Goal: Task Accomplishment & Management: Complete application form

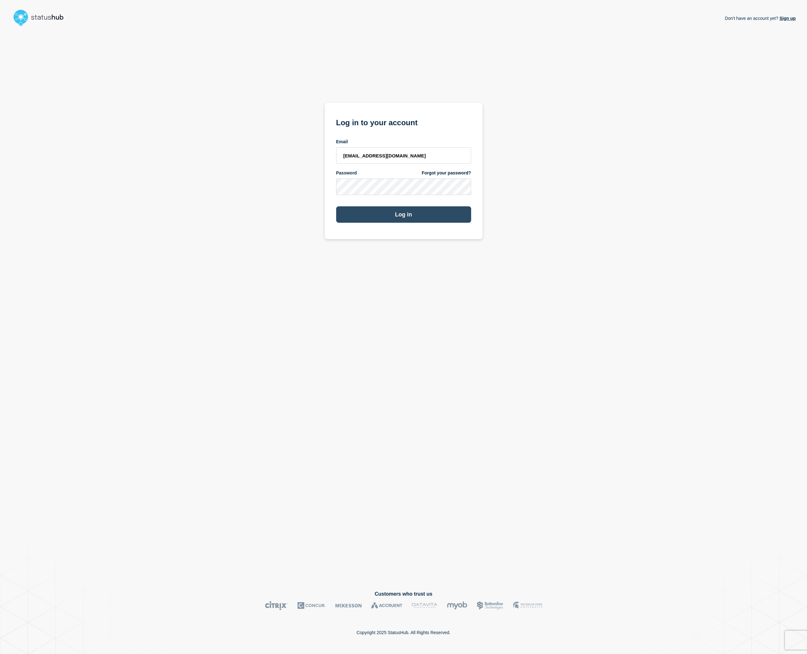
click at [419, 217] on button "Log in" at bounding box center [403, 214] width 135 height 16
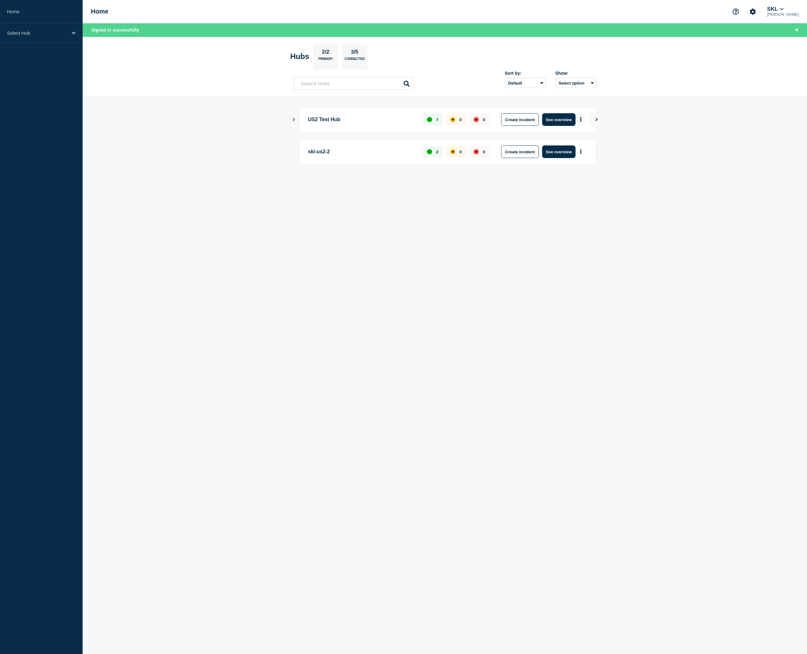
click at [583, 120] on button "More actions" at bounding box center [581, 120] width 8 height 12
click at [584, 148] on link "View Status Page" at bounding box center [580, 147] width 46 height 5
click at [551, 119] on button "See overview" at bounding box center [558, 119] width 33 height 13
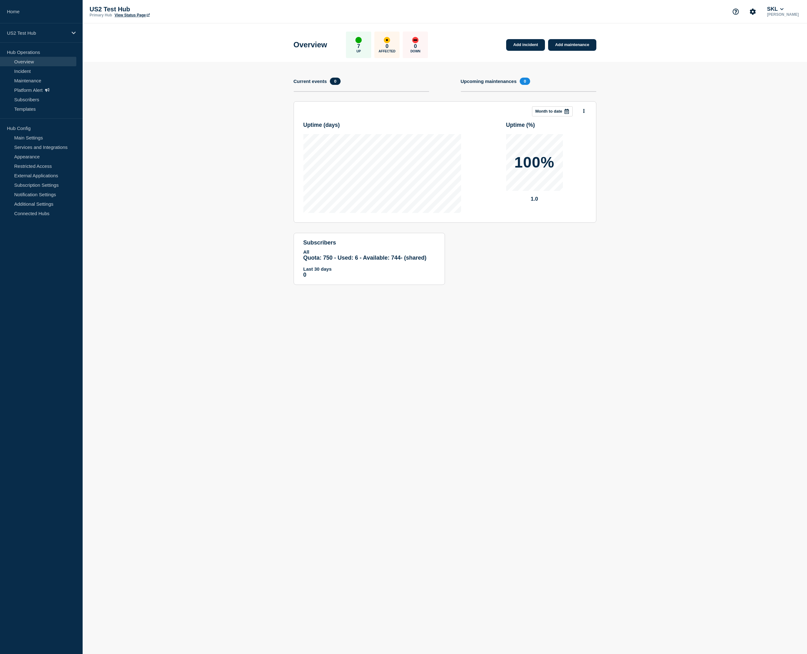
click at [565, 113] on icon at bounding box center [566, 111] width 5 height 5
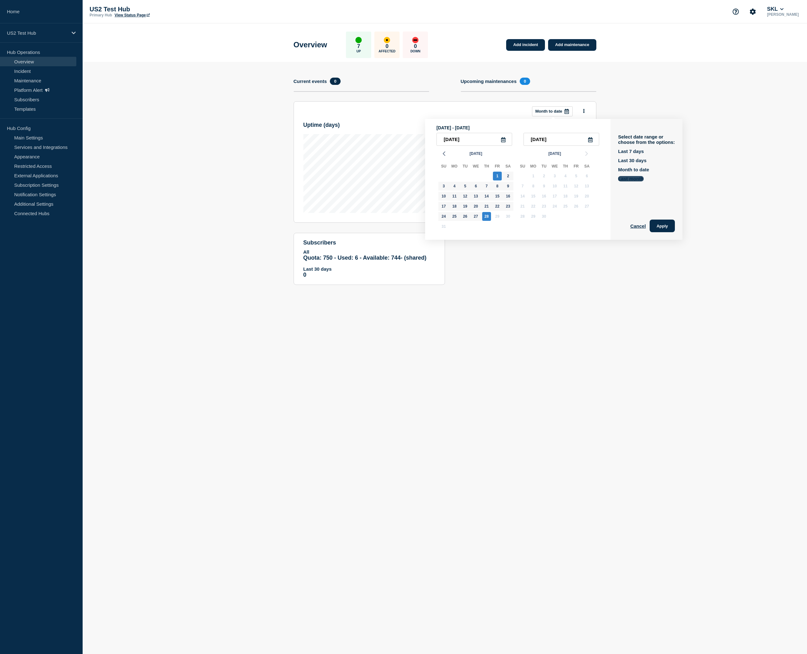
click at [624, 181] on button "Last month" at bounding box center [631, 178] width 26 height 5
type input "2025-07-01"
type input "2025-07-31"
click at [666, 232] on button "Apply" at bounding box center [662, 226] width 25 height 13
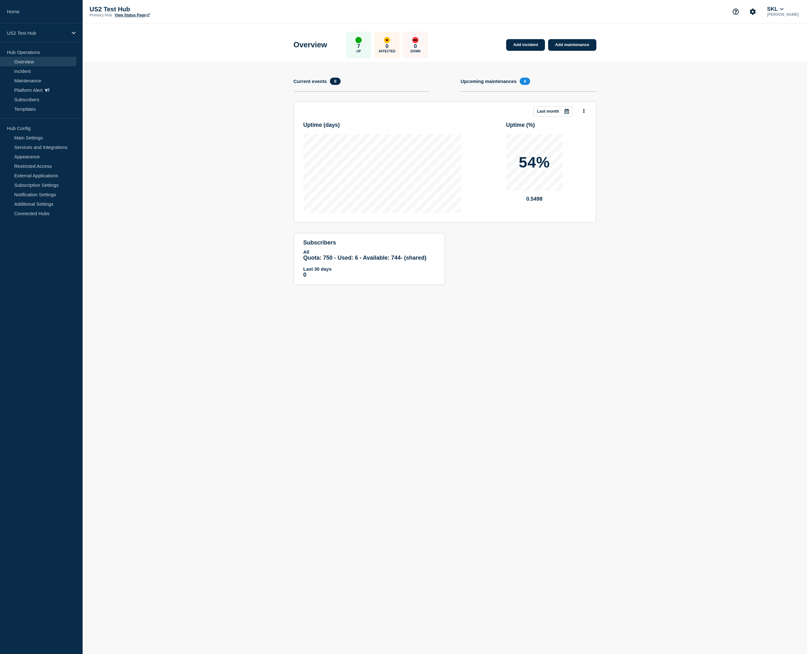
click at [562, 109] on div at bounding box center [566, 111] width 11 height 9
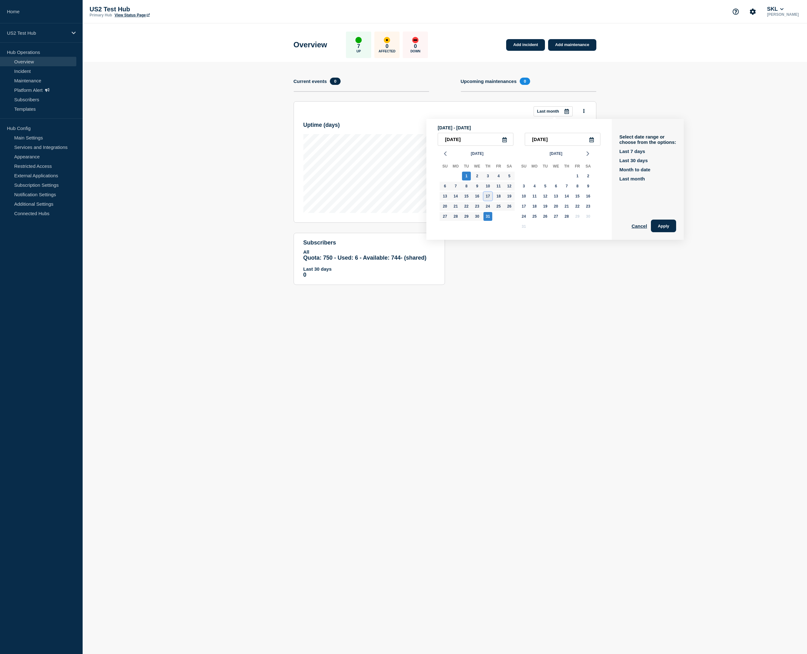
click at [490, 201] on div "17" at bounding box center [488, 196] width 9 height 9
type input "2025-07-17"
click at [489, 201] on div "17" at bounding box center [488, 196] width 9 height 9
type input "2025-07-17"
click at [658, 229] on button "Apply" at bounding box center [663, 226] width 25 height 13
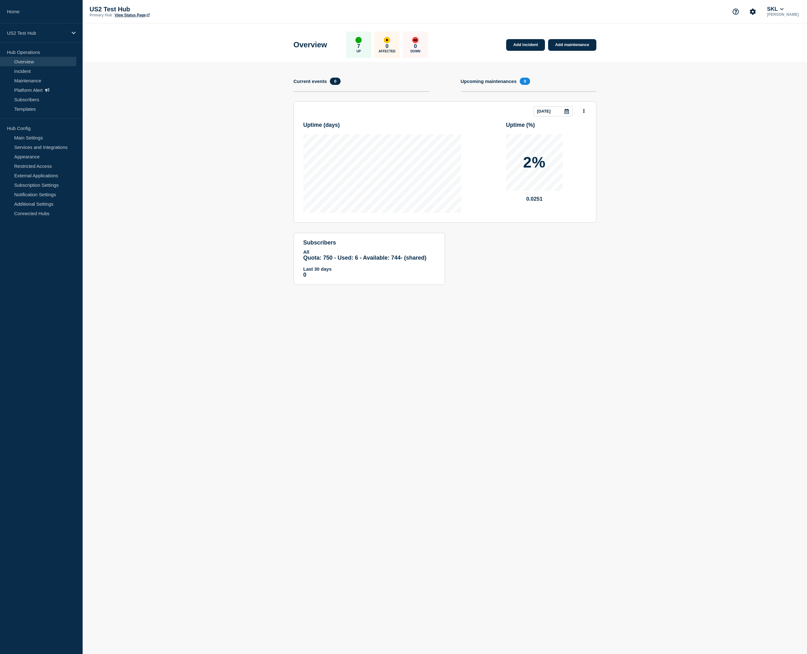
click at [570, 113] on div at bounding box center [566, 111] width 11 height 9
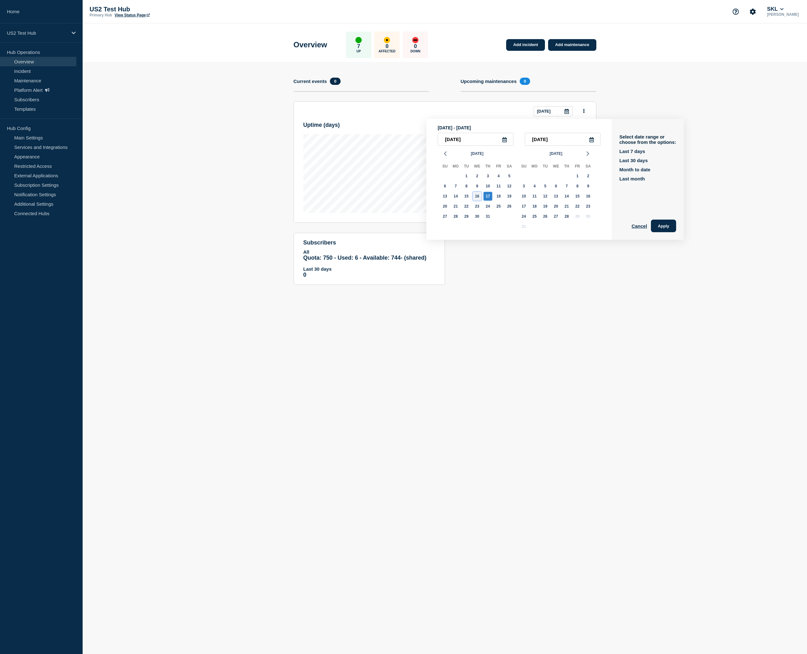
click at [474, 201] on div "16" at bounding box center [477, 196] width 9 height 9
type input "2025-07-16"
click at [486, 200] on div "17" at bounding box center [488, 196] width 9 height 9
type input "2025-07-17"
click at [662, 232] on button "Apply" at bounding box center [663, 226] width 25 height 13
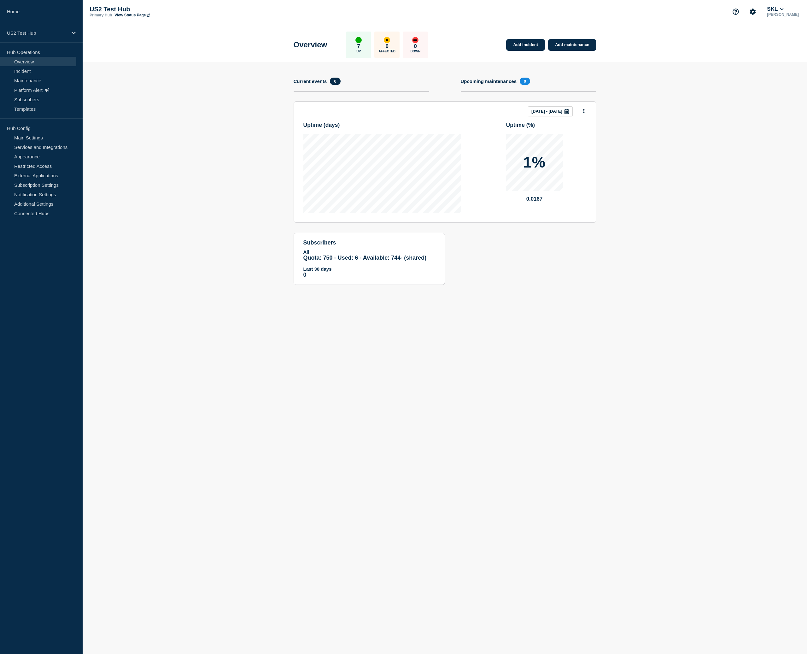
click at [568, 113] on icon at bounding box center [566, 111] width 5 height 5
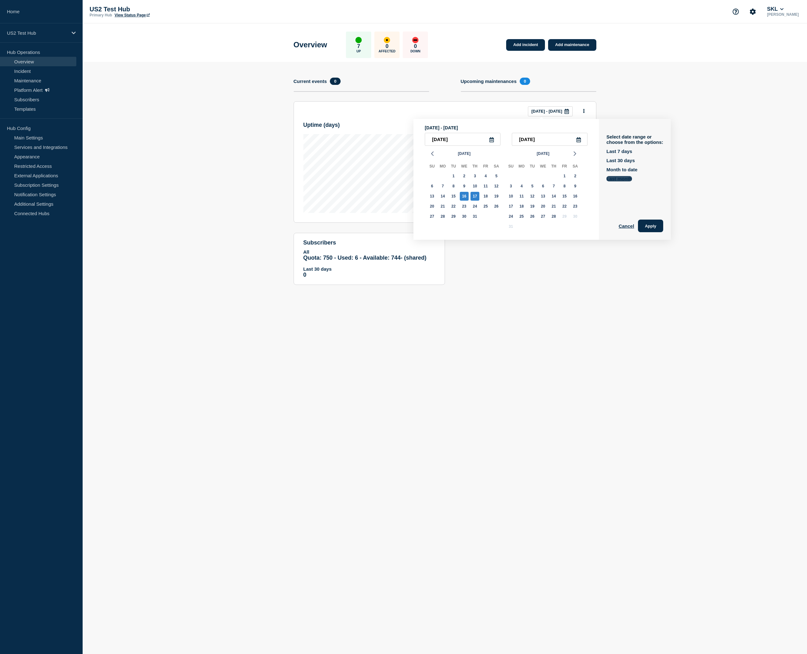
click at [619, 181] on button "Last month" at bounding box center [620, 178] width 26 height 5
type input "2025-07-01"
type input "2025-07-31"
drag, startPoint x: 649, startPoint y: 225, endPoint x: 627, endPoint y: 204, distance: 30.6
click at [649, 225] on button "Apply" at bounding box center [650, 226] width 25 height 13
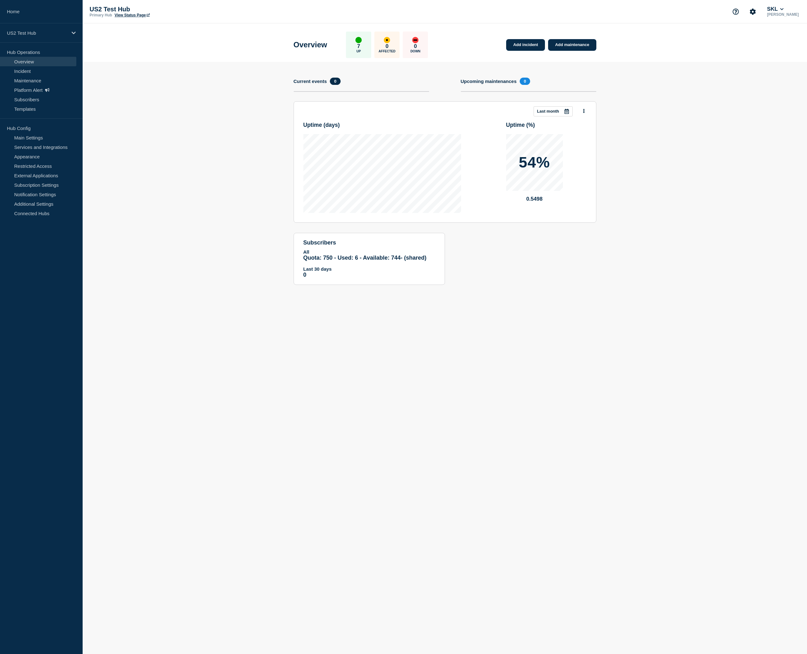
click at [568, 111] on icon at bounding box center [567, 111] width 4 height 5
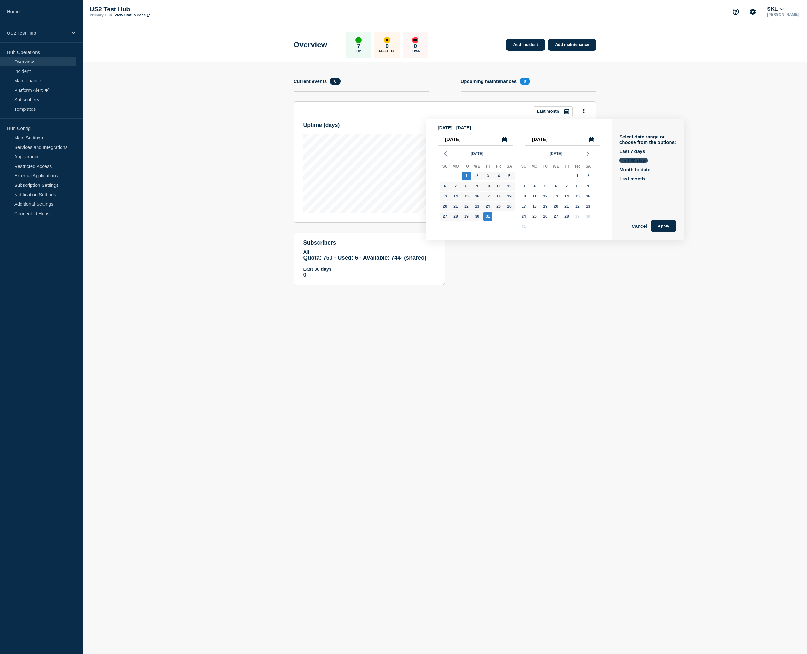
click at [627, 162] on button "Last 30 days" at bounding box center [633, 160] width 28 height 5
type input "2025-07-30"
type input "2025-08-28"
click at [666, 235] on div "Select date range or choose from the options: Last 7 days Last 30 days Month to…" at bounding box center [648, 179] width 72 height 121
click at [664, 226] on button "Apply" at bounding box center [663, 226] width 25 height 13
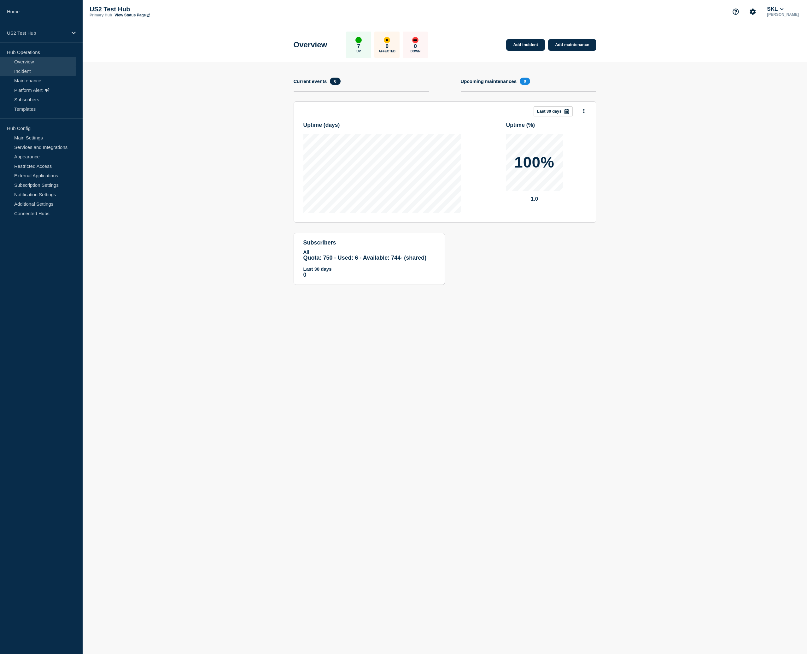
click at [21, 70] on link "Incident" at bounding box center [38, 70] width 76 height 9
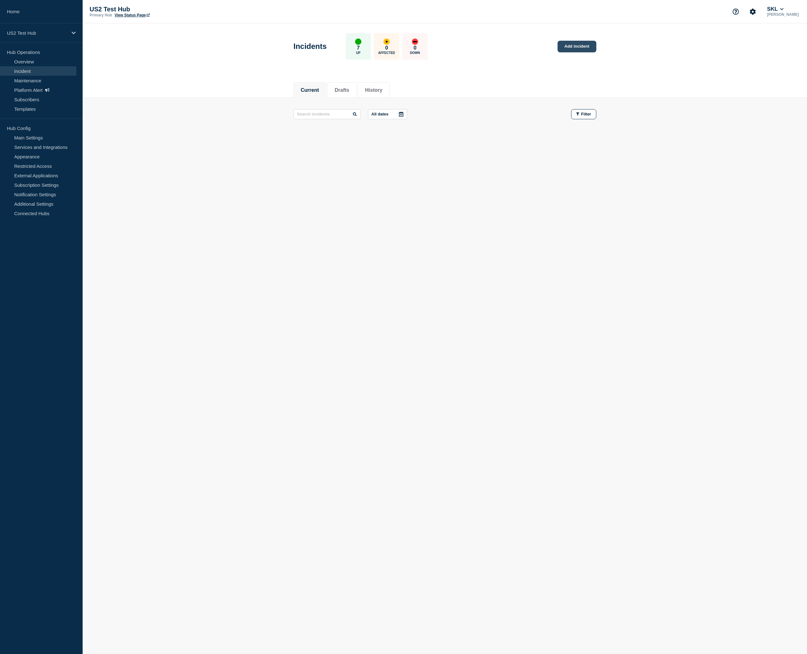
click at [587, 46] on link "Add incident" at bounding box center [577, 47] width 39 height 12
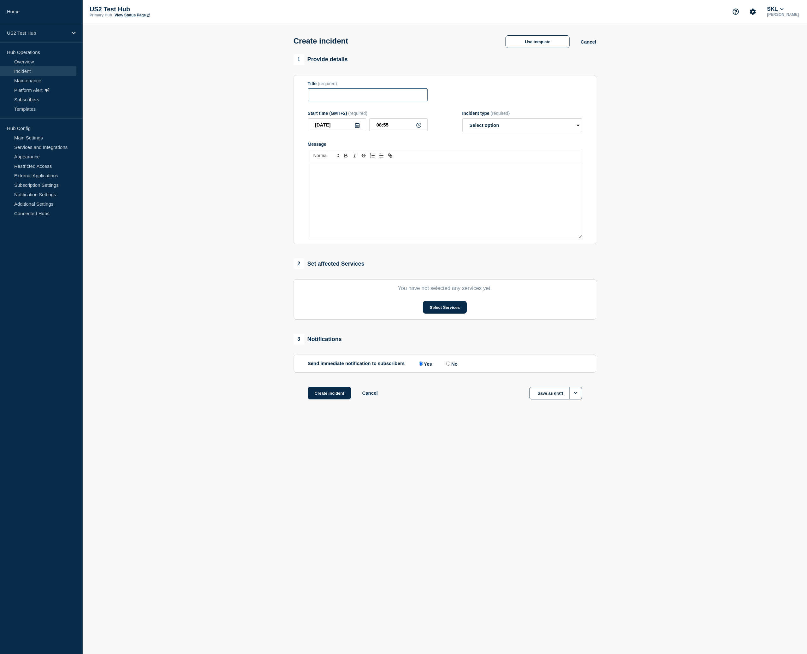
click at [333, 101] on input "Title" at bounding box center [368, 94] width 120 height 13
type input "Test - 2025-08-28 - Release - A"
click at [381, 187] on div "Message" at bounding box center [445, 200] width 274 height 76
select select "investigating"
click option "Investigating" at bounding box center [0, 0] width 0 height 0
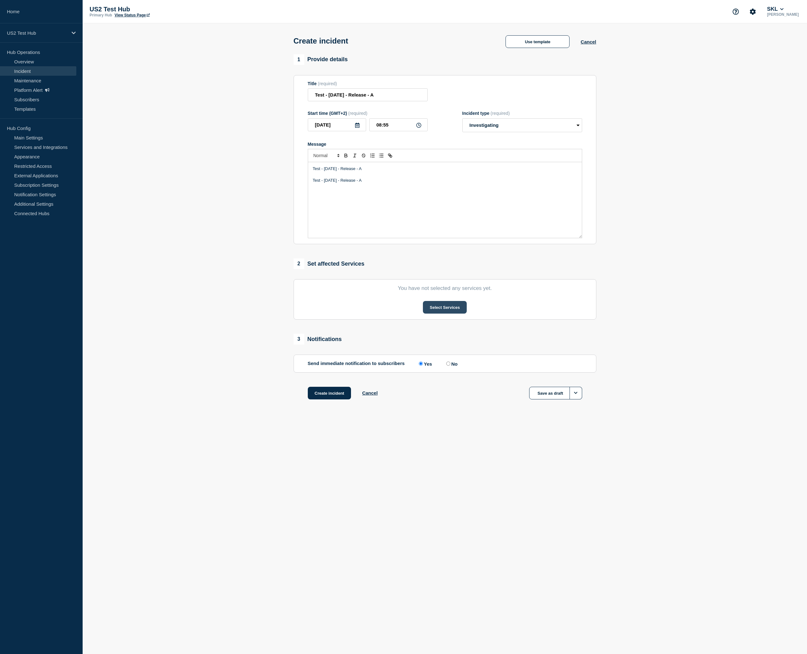
click at [438, 314] on button "Select Services" at bounding box center [445, 307] width 44 height 13
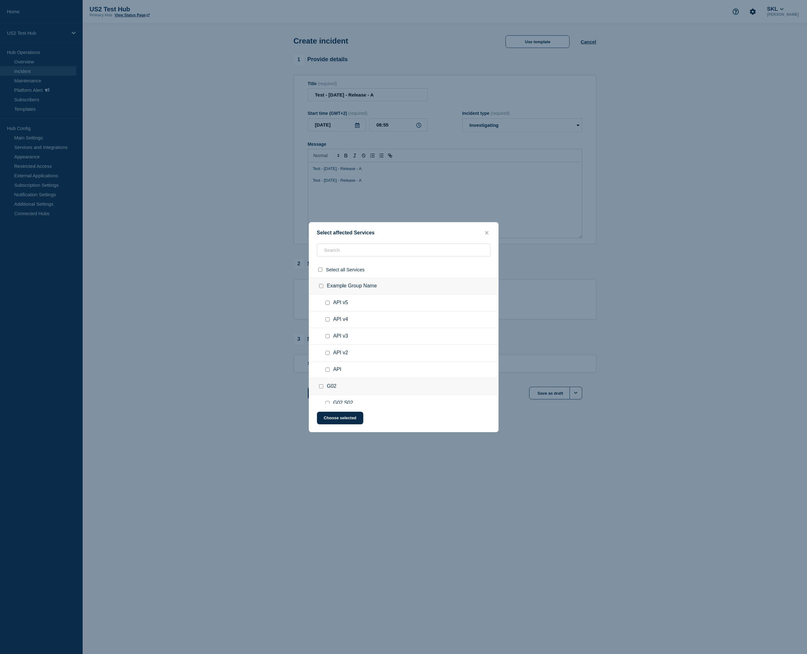
click at [328, 305] on input "API v5 checkbox" at bounding box center [327, 303] width 4 height 4
checkbox input "true"
click at [329, 323] on div at bounding box center [328, 319] width 9 height 6
drag, startPoint x: 327, startPoint y: 399, endPoint x: 334, endPoint y: 408, distance: 11.3
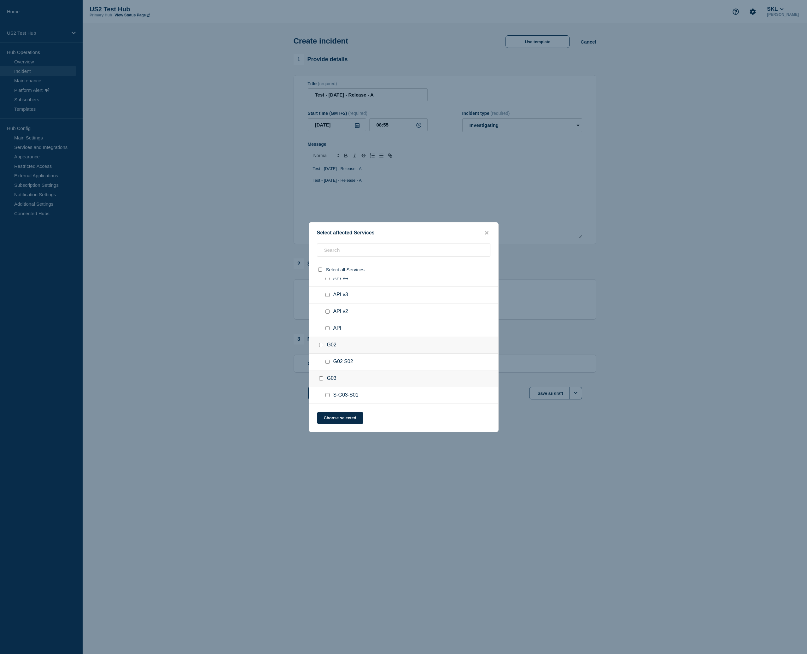
click at [327, 397] on input "S-G03-S01 checkbox" at bounding box center [327, 395] width 4 height 4
checkbox input "true"
click at [340, 417] on button "Choose selected" at bounding box center [340, 418] width 46 height 13
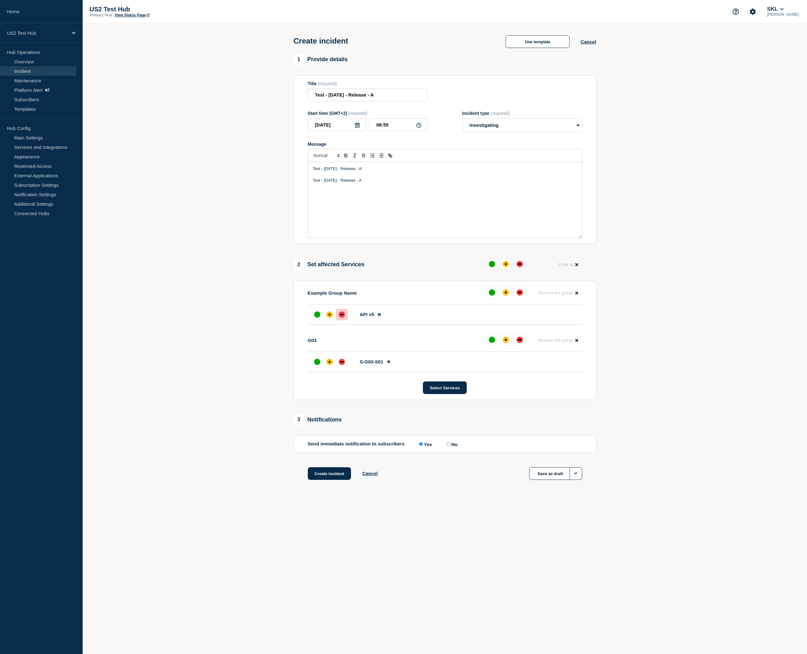
click at [342, 318] on div "down" at bounding box center [342, 314] width 6 height 6
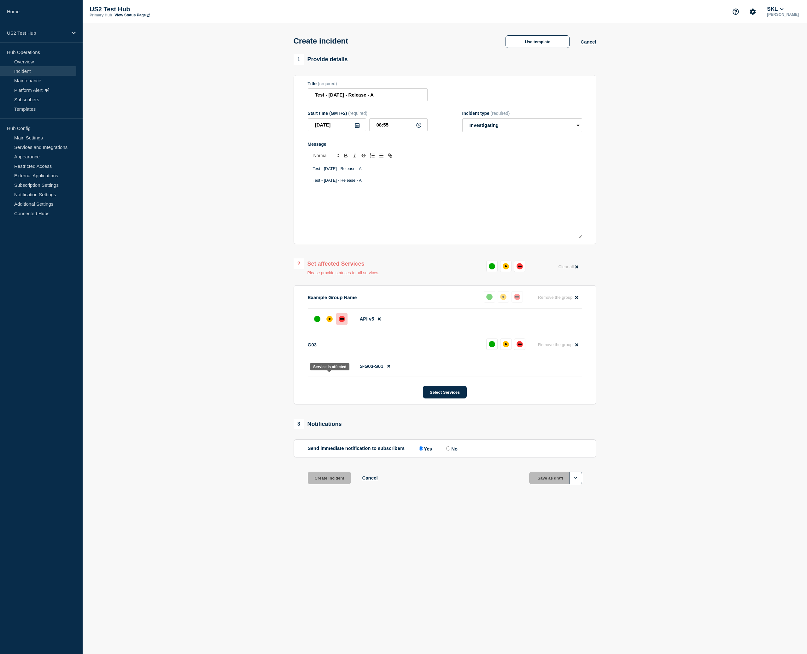
drag, startPoint x: 328, startPoint y: 376, endPoint x: 427, endPoint y: 445, distance: 121.3
click at [328, 369] on div "affected" at bounding box center [329, 366] width 6 height 6
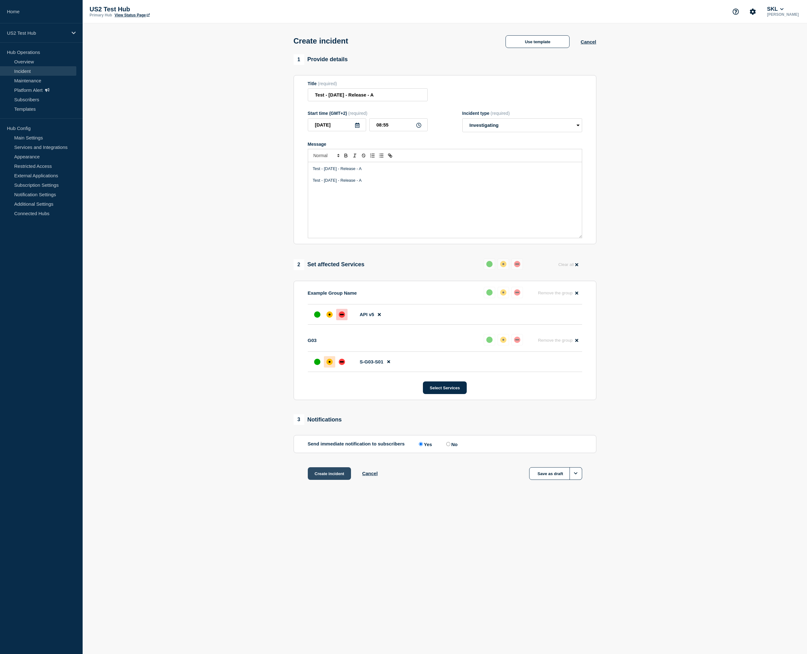
click at [333, 480] on button "Create incident" at bounding box center [330, 473] width 44 height 13
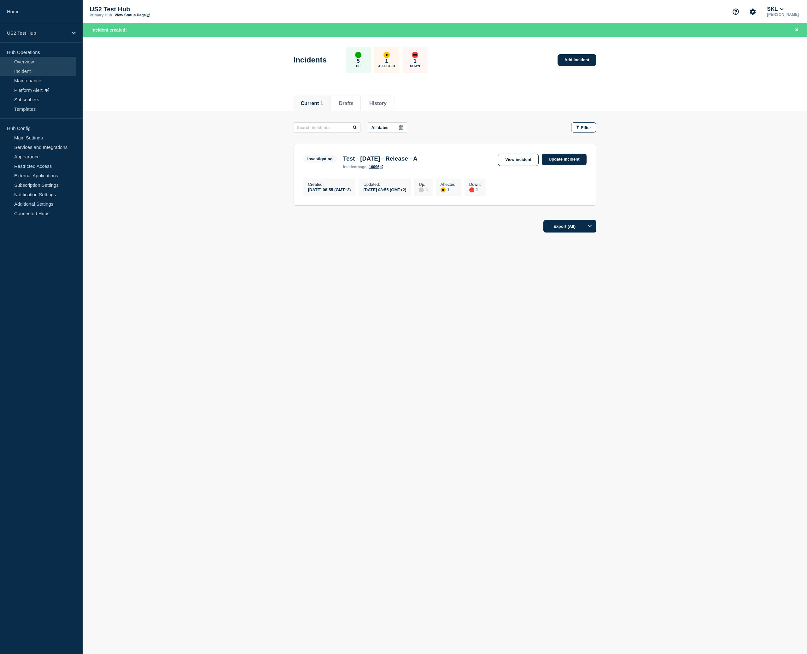
click at [43, 59] on link "Overview" at bounding box center [38, 61] width 76 height 9
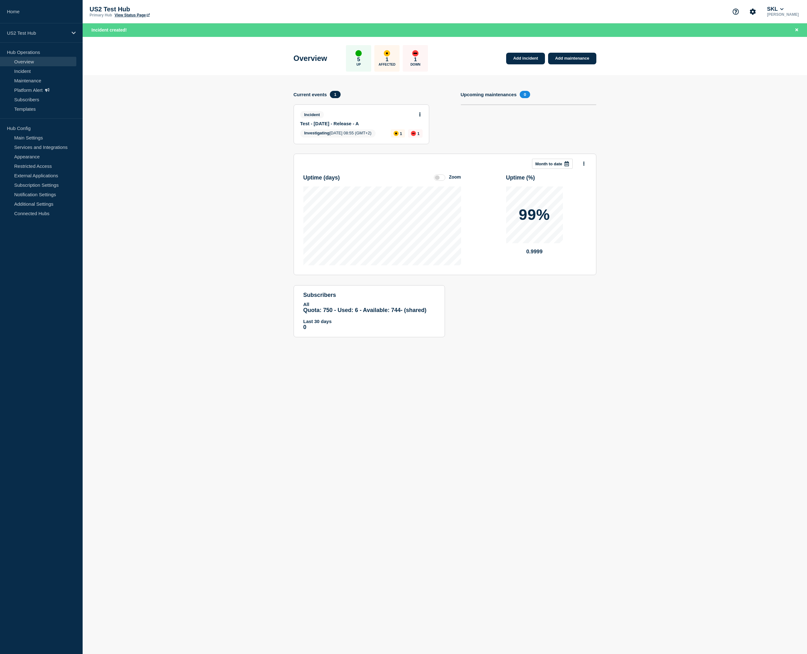
click at [443, 181] on label at bounding box center [439, 177] width 11 height 6
click at [0, 0] on input "Zoom" at bounding box center [0, 0] width 0 height 0
click at [443, 181] on label at bounding box center [439, 177] width 11 height 6
click at [0, 0] on input "Reset" at bounding box center [0, 0] width 0 height 0
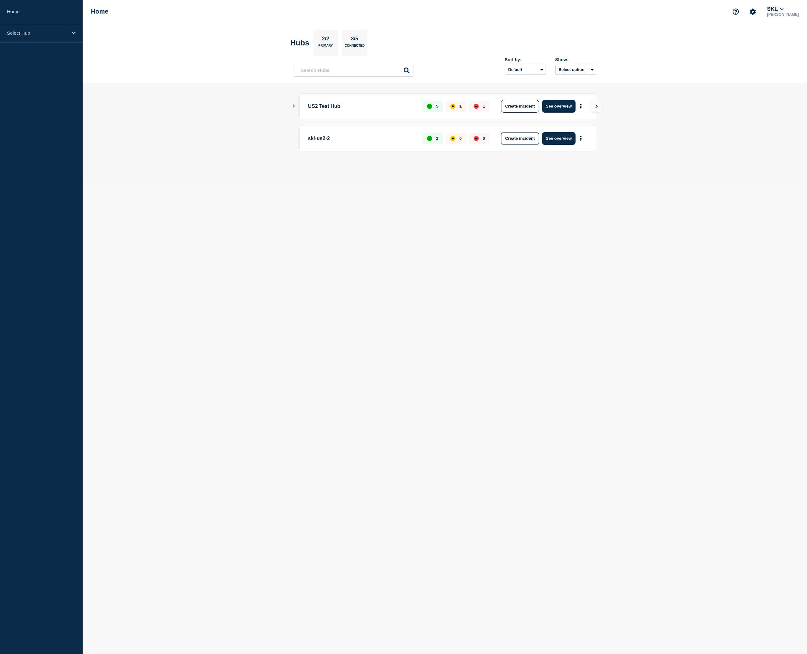
click at [771, 9] on button "SKL" at bounding box center [775, 9] width 19 height 6
drag, startPoint x: 737, startPoint y: 72, endPoint x: 723, endPoint y: 61, distance: 18.6
click at [738, 70] on button "QA Automation us-east-2-staging" at bounding box center [761, 67] width 73 height 6
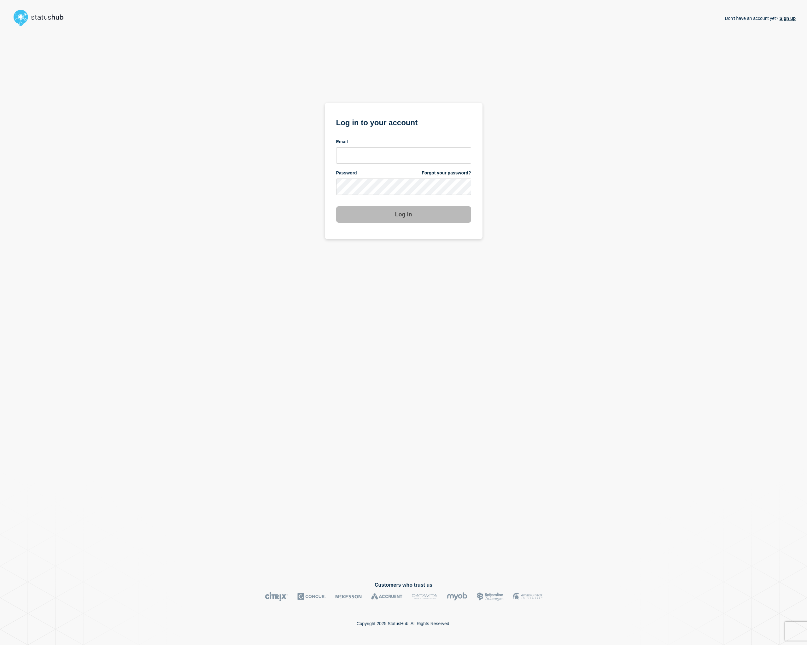
type input "piotr@statushub.com"
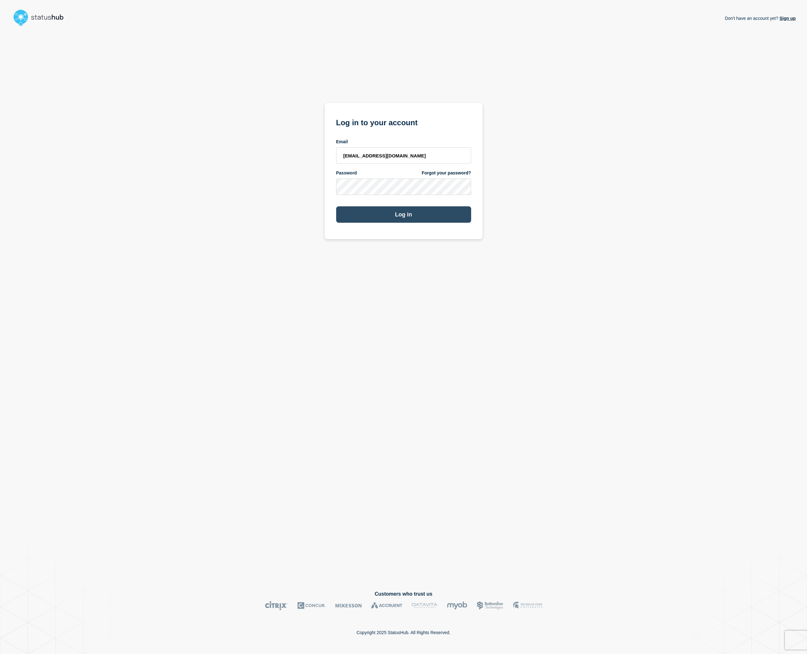
click at [401, 218] on button "Log in" at bounding box center [403, 214] width 135 height 16
type input "[EMAIL_ADDRESS][DOMAIN_NAME]"
click at [418, 216] on button "Log in" at bounding box center [403, 214] width 135 height 16
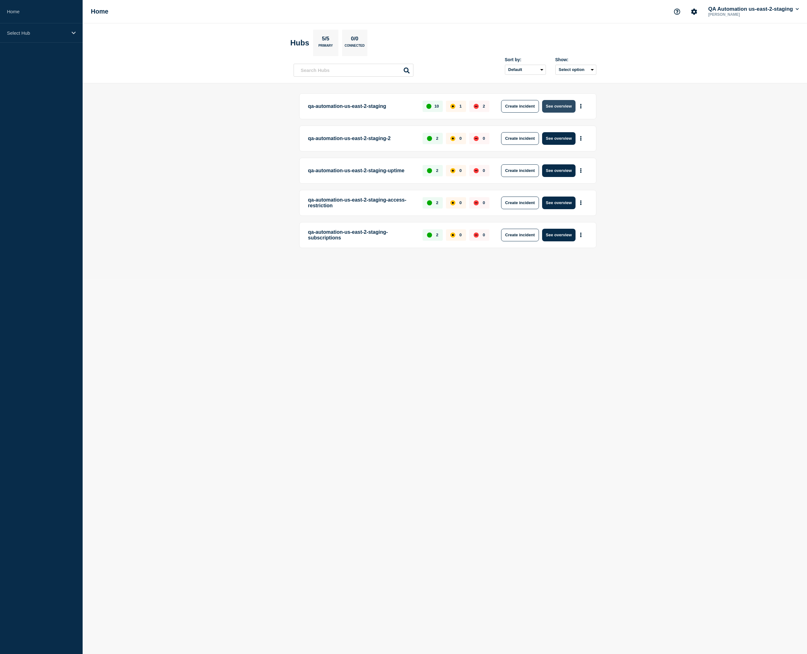
click at [559, 110] on button "See overview" at bounding box center [558, 106] width 33 height 13
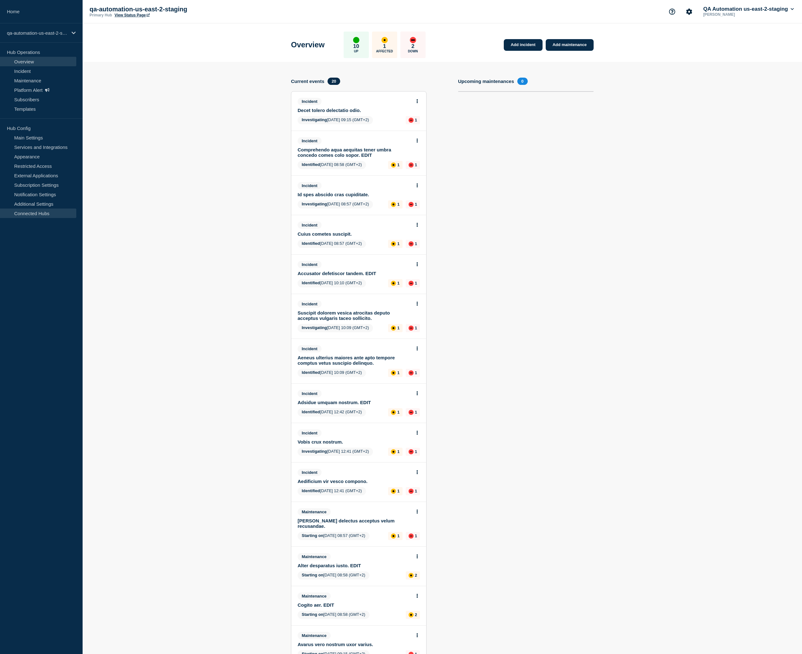
click at [35, 216] on link "Connected Hubs" at bounding box center [38, 212] width 76 height 9
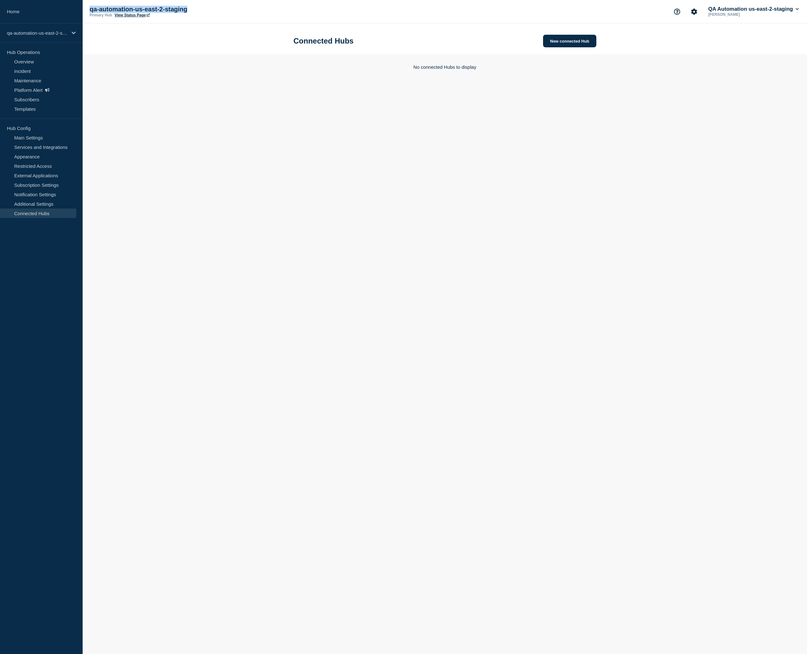
drag, startPoint x: 189, startPoint y: 11, endPoint x: 91, endPoint y: 9, distance: 98.4
click at [91, 9] on p "qa-automation-us-east-2-staging" at bounding box center [153, 9] width 126 height 7
copy p "qa-automation-us-east-2-staging"
click at [562, 41] on button "New connected Hub" at bounding box center [569, 41] width 53 height 13
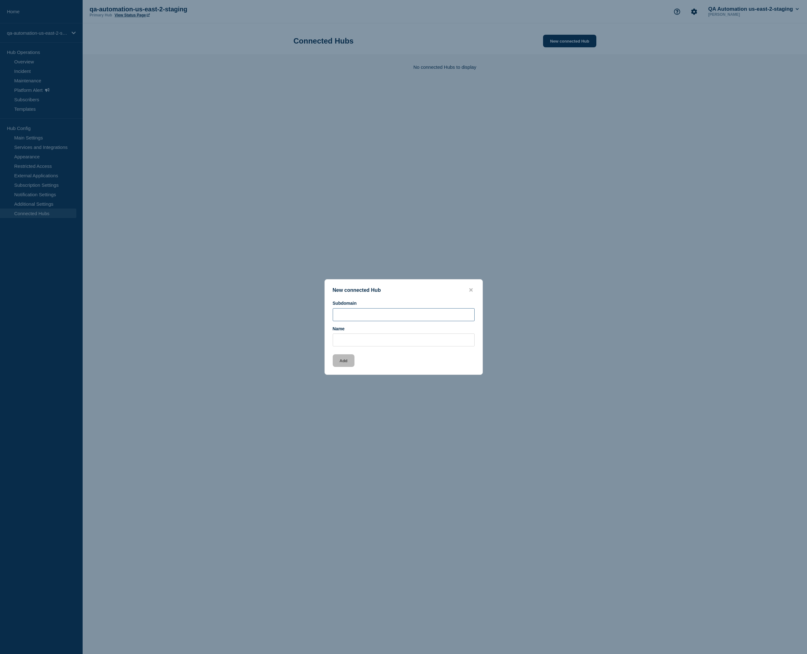
click at [395, 310] on input "Subdomain" at bounding box center [404, 314] width 142 height 13
paste input "qa-automation-us-east-2-staging"
type input "qa-automation-us-east-2-staging-v0"
paste input "qa-automation-us-east-2-staging"
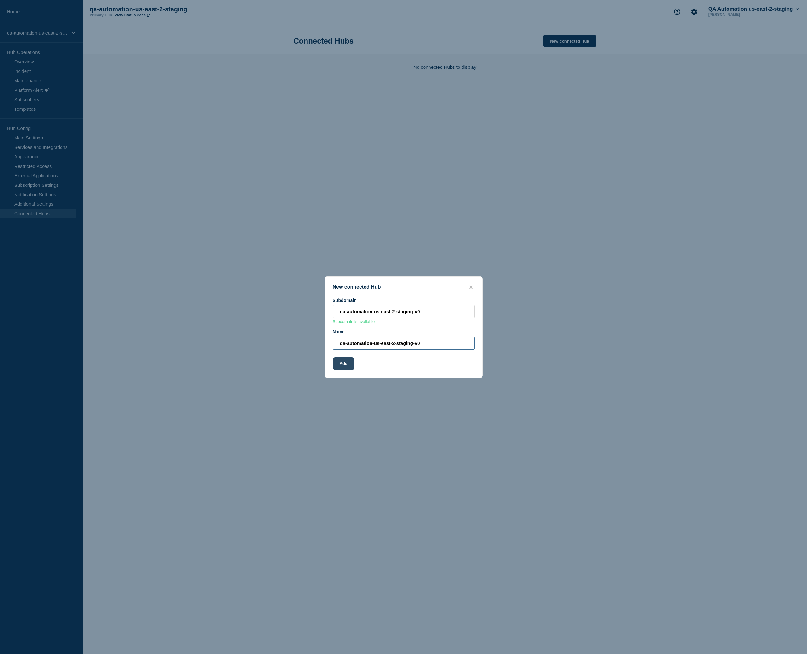
type input "qa-automation-us-east-2-staging-v0"
click at [341, 370] on button "Add" at bounding box center [344, 363] width 22 height 13
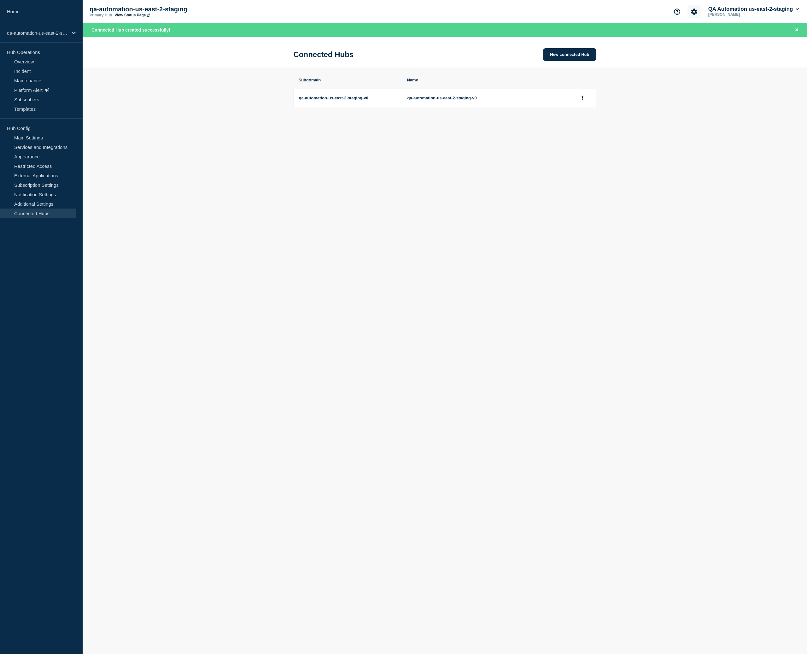
click at [693, 9] on icon "Account settings" at bounding box center [694, 12] width 6 height 6
click at [694, 37] on link "Team Members" at bounding box center [693, 37] width 32 height 5
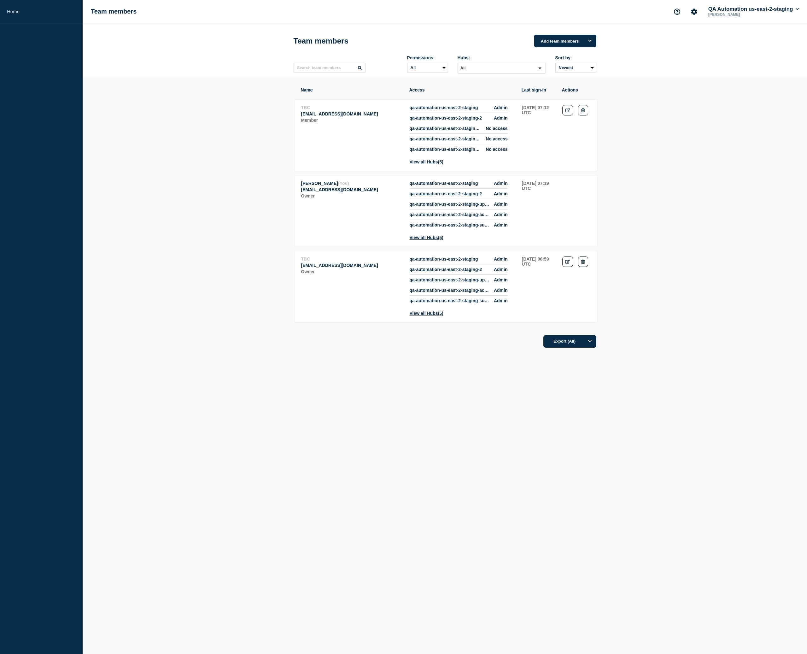
click at [651, 138] on section "Name Access Last sign-in Actions TBC piotr+qaa-us-east-2-staging-2@statushub.co…" at bounding box center [445, 235] width 724 height 314
click at [570, 267] on link "Edit" at bounding box center [567, 261] width 11 height 10
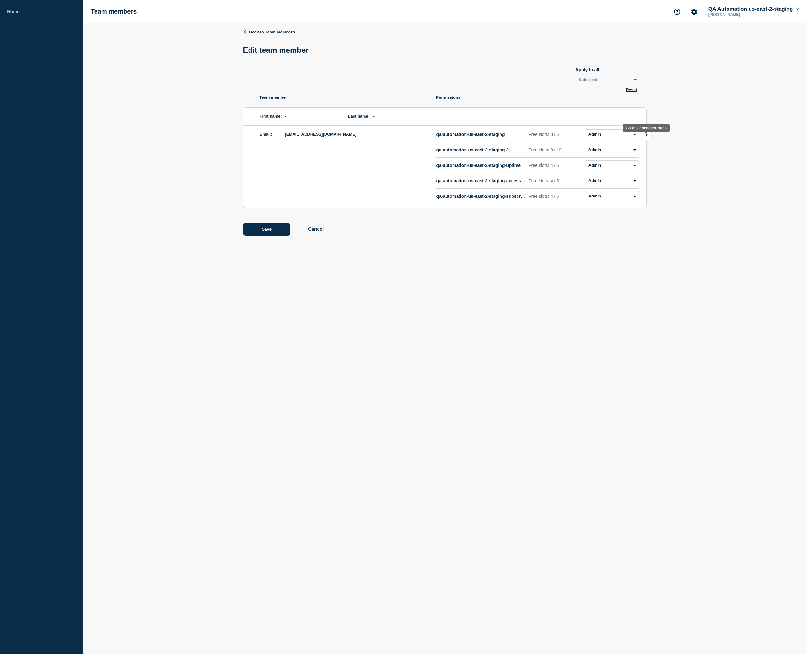
click at [649, 138] on link "Go to Connected Hubs" at bounding box center [646, 134] width 11 height 11
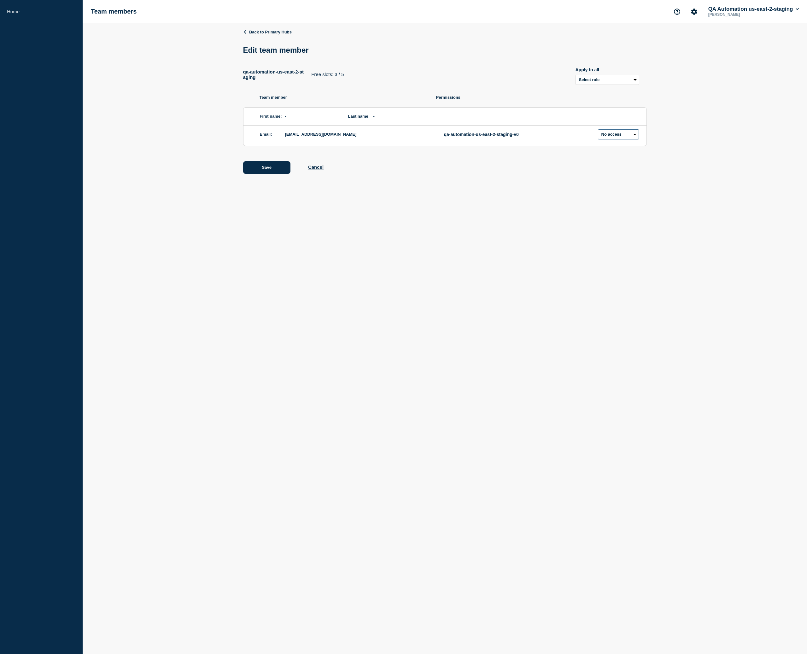
select select "1"
click option "Admin" at bounding box center [0, 0] width 0 height 0
click at [267, 173] on button "Save" at bounding box center [266, 167] width 47 height 13
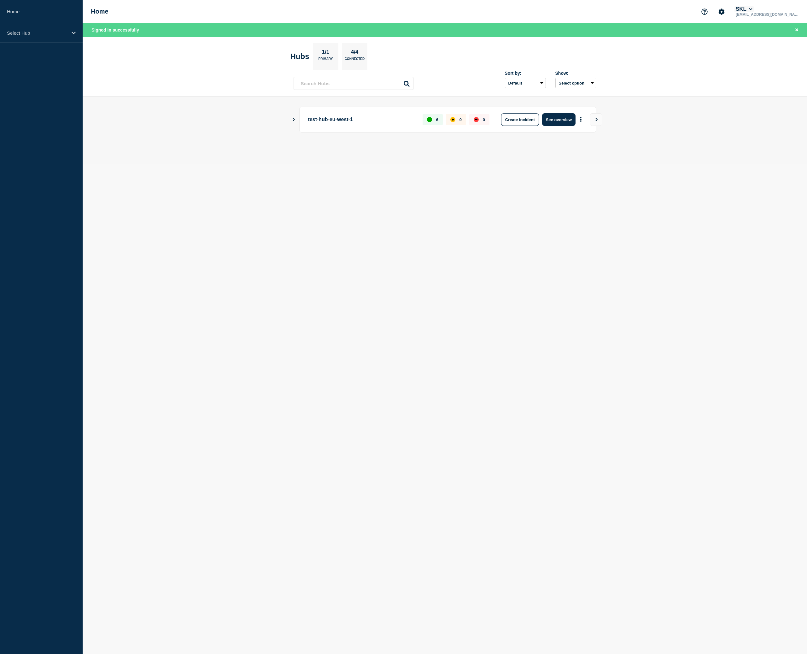
click at [754, 10] on button "SKL" at bounding box center [744, 9] width 19 height 6
click at [755, 62] on button "QA Automation" at bounding box center [761, 59] width 35 height 6
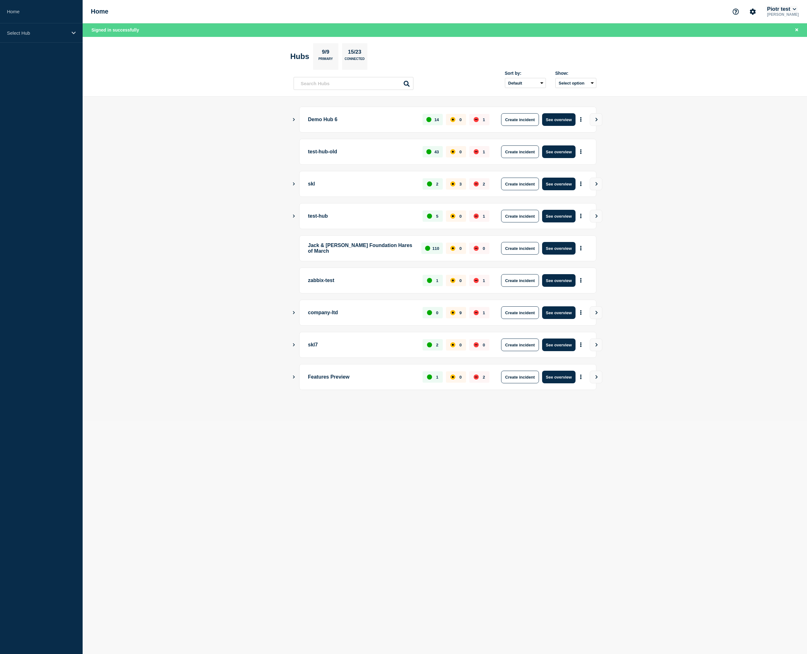
click at [781, 10] on button "Piotr test" at bounding box center [782, 9] width 32 height 6
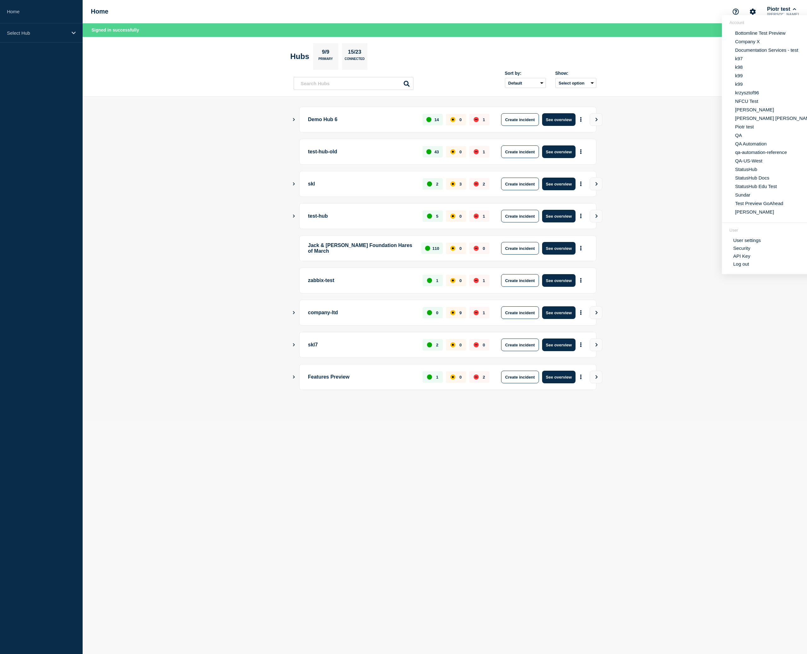
click at [753, 147] on button "QA Automation" at bounding box center [750, 144] width 35 height 6
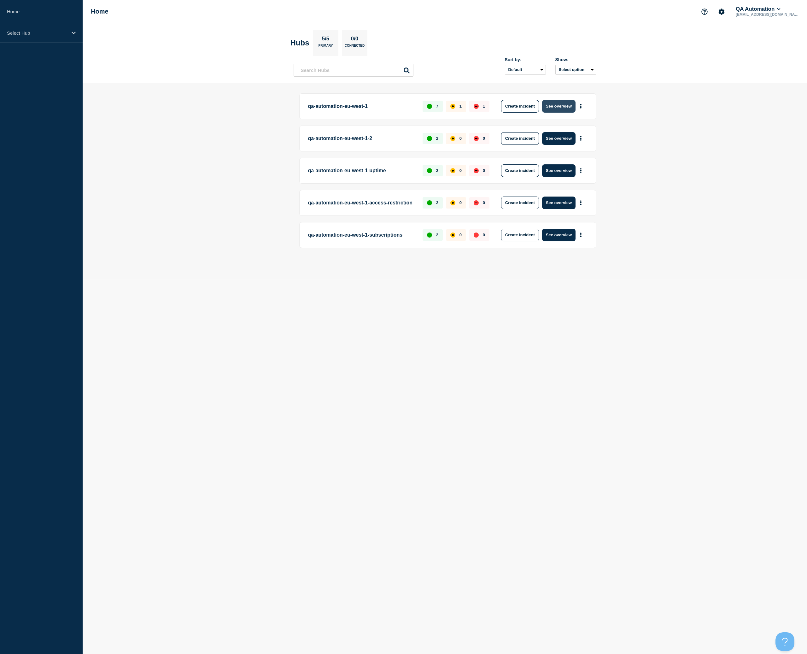
click at [566, 105] on button "See overview" at bounding box center [558, 106] width 33 height 13
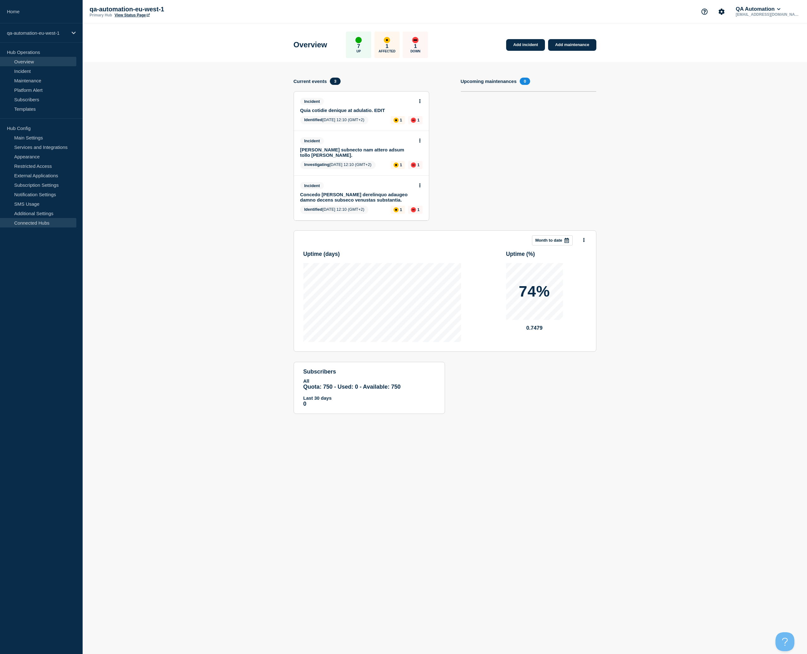
click at [39, 220] on link "Connected Hubs" at bounding box center [38, 222] width 76 height 9
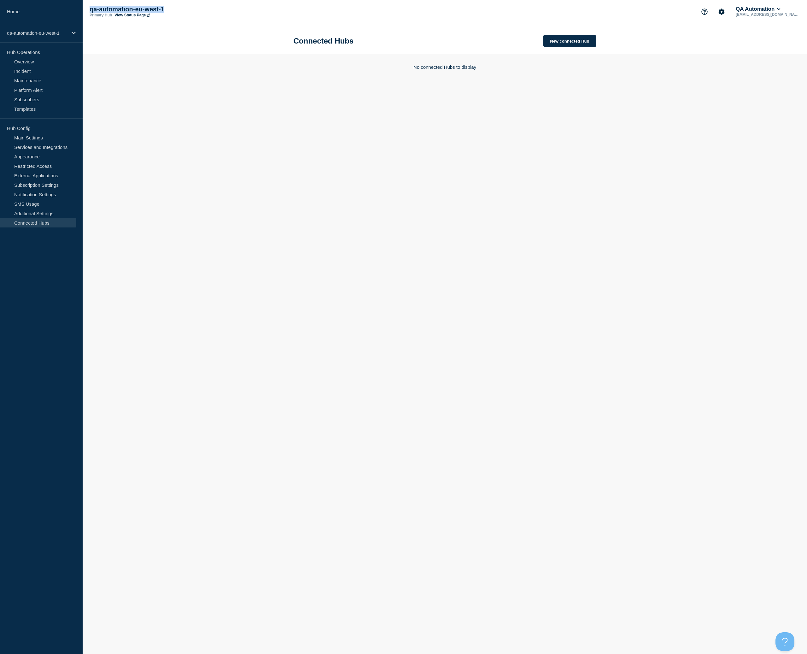
drag, startPoint x: 103, startPoint y: 9, endPoint x: 184, endPoint y: 8, distance: 80.8
click at [184, 8] on div "qa-automation-eu-west-1 Primary Hub View Status Page QA Automation piotr@status…" at bounding box center [445, 11] width 724 height 23
copy p "qa-automation-eu-west-1"
click at [564, 36] on button "New connected Hub" at bounding box center [569, 41] width 53 height 13
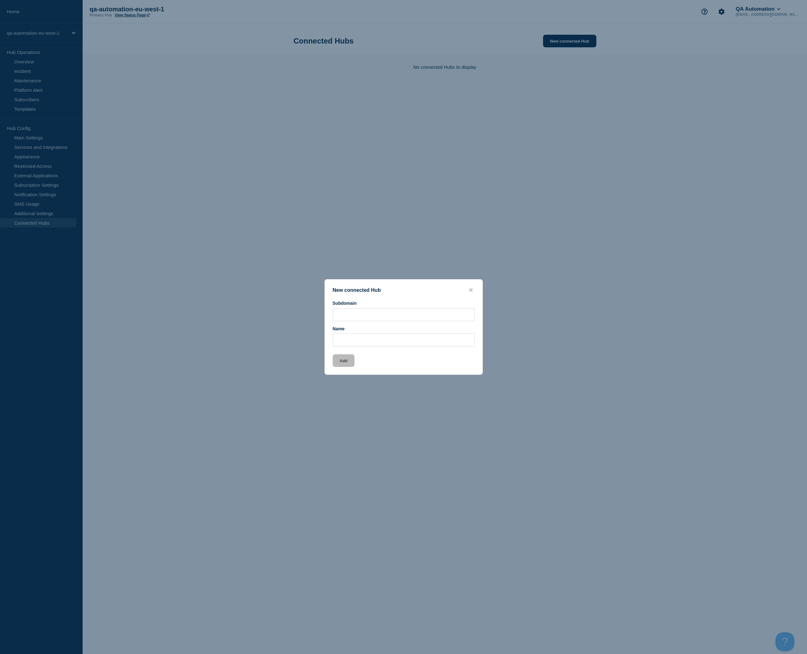
click at [381, 305] on div "Subdomain" at bounding box center [404, 311] width 142 height 21
click at [379, 309] on input "Subdomain" at bounding box center [404, 314] width 142 height 13
paste input "qa-automation-eu-west-1"
type input "qa-automation-eu-west-1-v0"
paste input "qa-automation-eu-west-1"
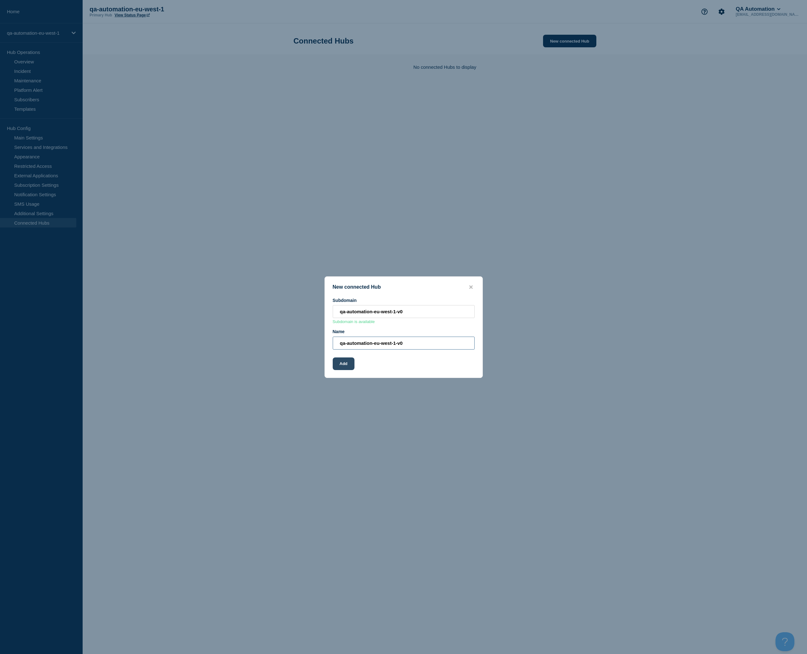
type input "qa-automation-eu-west-1-v0"
click at [347, 366] on button "Add" at bounding box center [344, 363] width 22 height 13
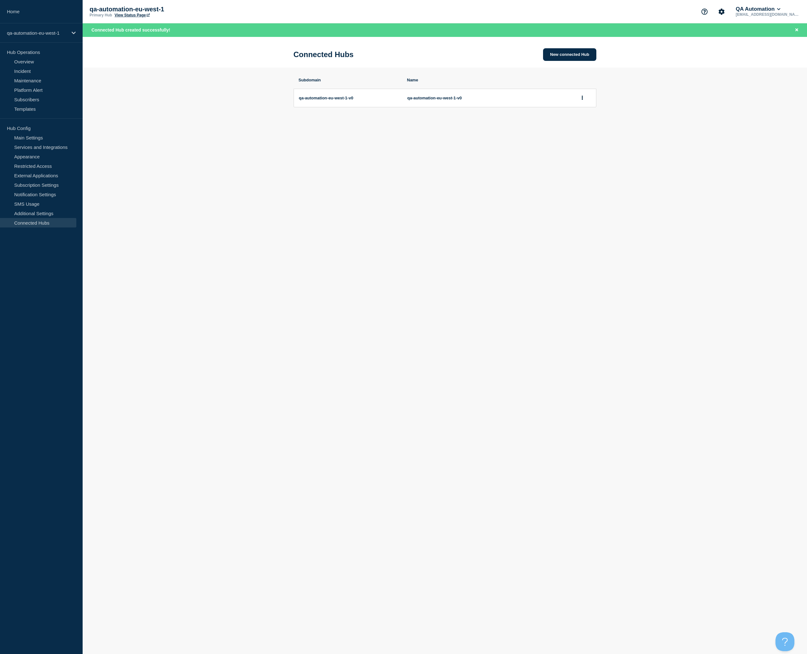
click at [646, 85] on section "Subdomain Name qa-automation-eu-west-1-v0 qa-automation-eu-west-1-v0" at bounding box center [445, 99] width 724 height 65
click at [728, 8] on button "Account settings" at bounding box center [721, 11] width 13 height 13
click at [736, 38] on link "Team Members" at bounding box center [738, 37] width 32 height 5
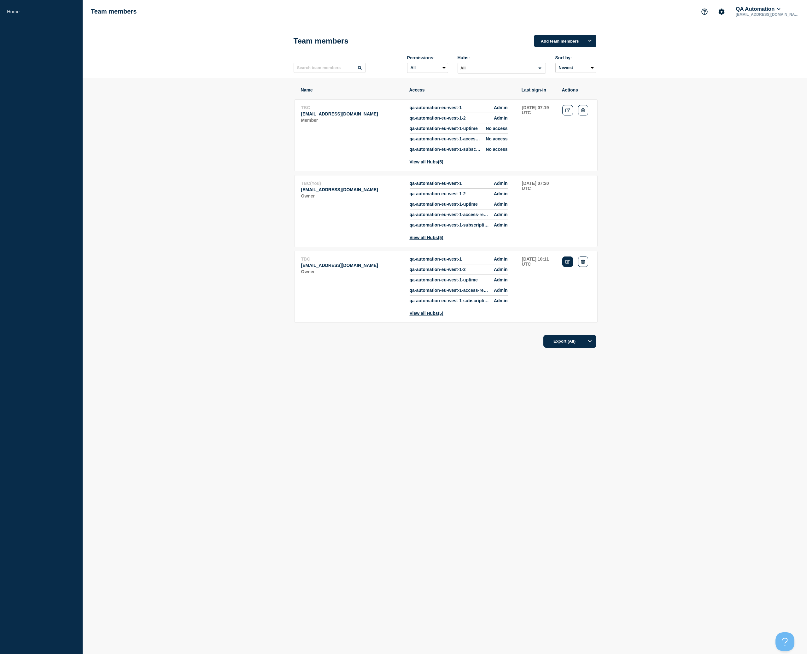
click at [567, 264] on icon "Edit" at bounding box center [568, 262] width 5 height 4
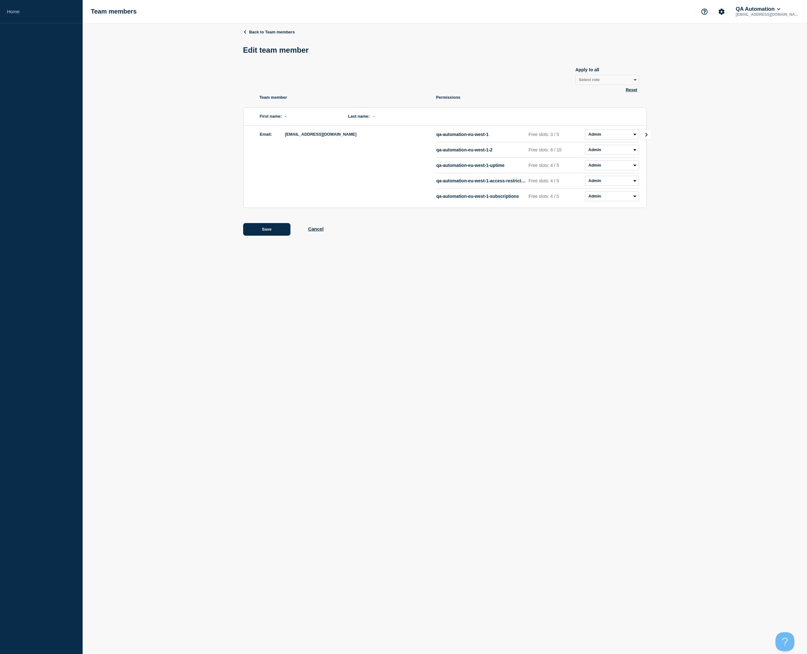
click at [647, 140] on link "Go to Connected Hubs" at bounding box center [646, 134] width 11 height 11
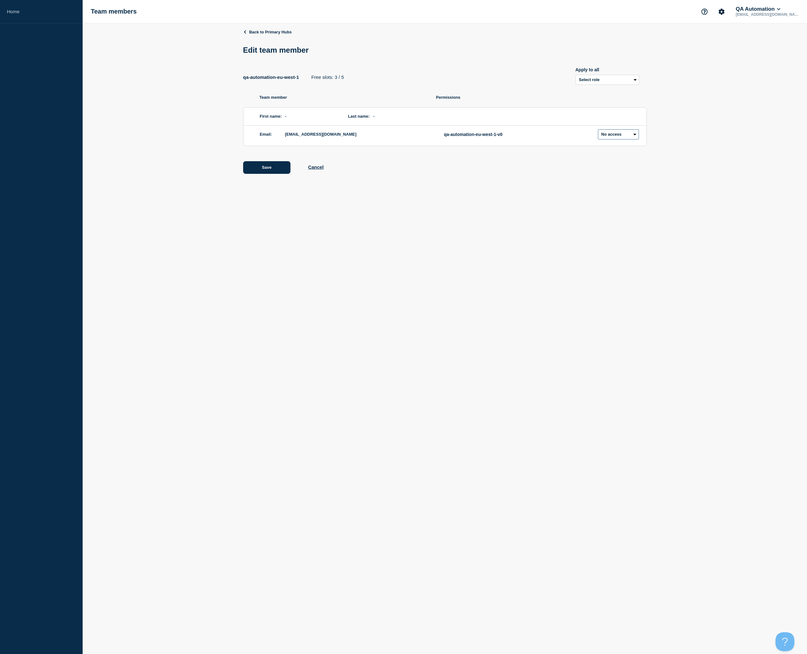
select select "1"
click option "Admin" at bounding box center [0, 0] width 0 height 0
click at [264, 174] on button "Save" at bounding box center [266, 167] width 47 height 13
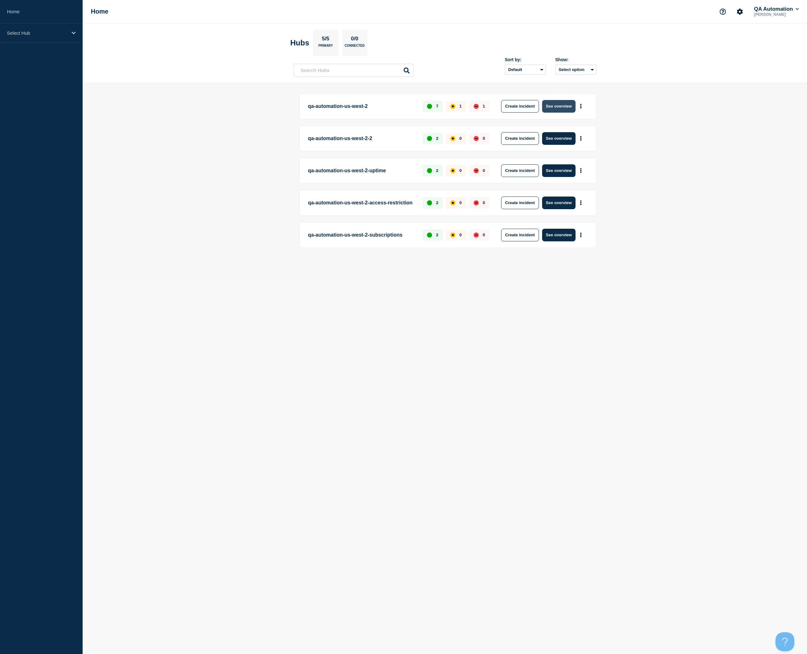
click at [567, 104] on button "See overview" at bounding box center [558, 106] width 33 height 13
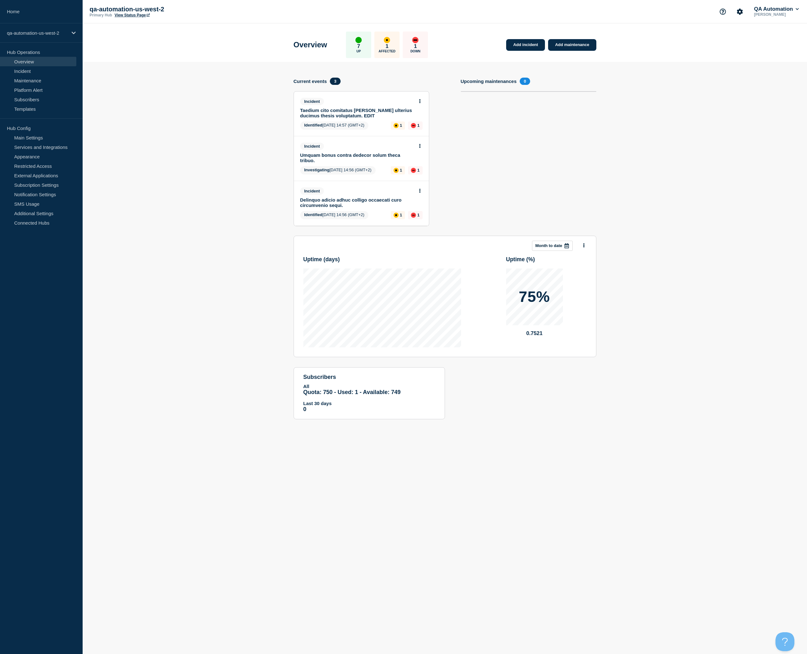
click at [39, 220] on link "Connected Hubs" at bounding box center [38, 222] width 76 height 9
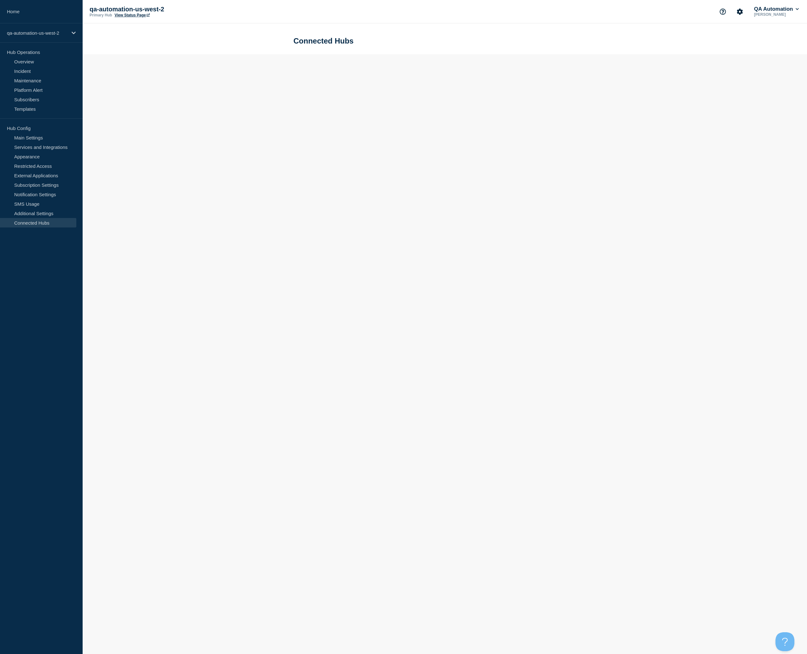
click at [38, 222] on link "Connected Hubs" at bounding box center [38, 222] width 76 height 9
drag, startPoint x: 212, startPoint y: 11, endPoint x: 83, endPoint y: 7, distance: 129.1
click at [90, 7] on p "qa-automation-us-west-2" at bounding box center [153, 9] width 126 height 7
copy p "qa-automation-us-west-2"
click at [658, 98] on main "Connected Hubs No connected Hubs to display" at bounding box center [445, 63] width 724 height 81
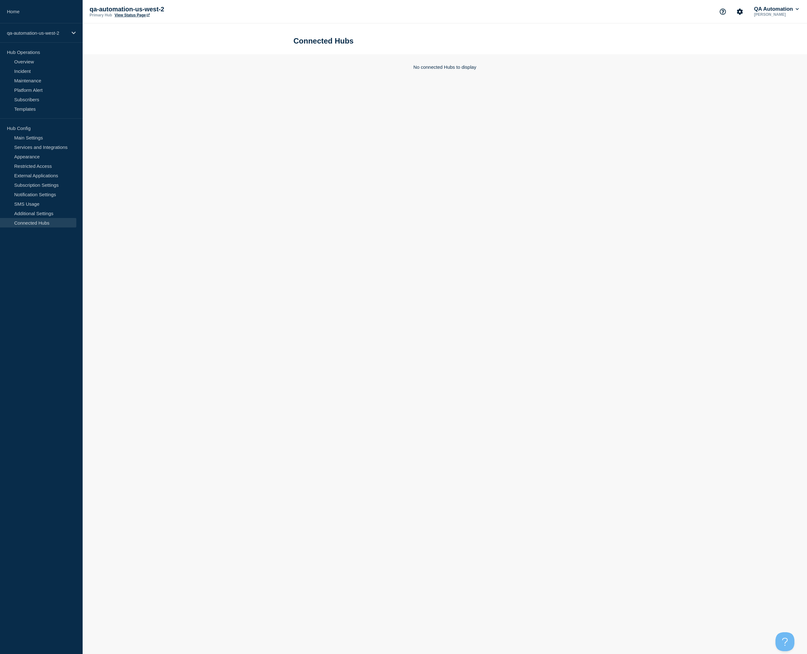
click at [465, 419] on body "Home qa-automation-us-west-2 Hub Operations Overview Incident Maintenance Platf…" at bounding box center [403, 327] width 807 height 654
drag, startPoint x: 90, startPoint y: 9, endPoint x: 187, endPoint y: 10, distance: 96.5
click at [187, 10] on p "qa-automation-us-west-2" at bounding box center [153, 9] width 126 height 7
copy p "qa-automation-us-west-2"
click at [572, 39] on button "New connected Hub" at bounding box center [569, 41] width 53 height 13
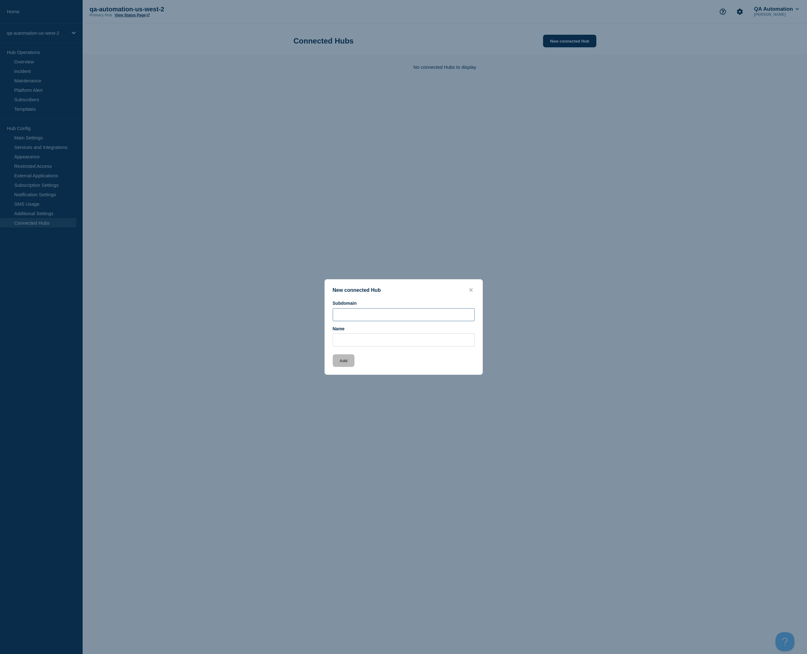
click at [363, 317] on input "Subdomain" at bounding box center [404, 314] width 142 height 13
paste input "qa-automation-us-west-2"
type input "qa-automation-us-west-2-v0"
paste input "qa-automation-us-west-2"
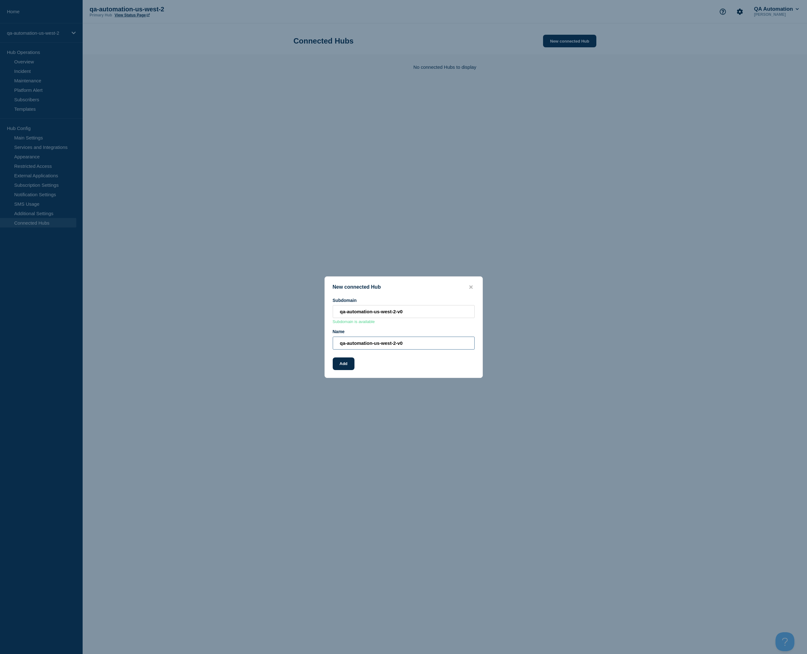
type input "qa-automation-us-west-2-v0"
drag, startPoint x: 338, startPoint y: 309, endPoint x: 341, endPoint y: 352, distance: 43.0
click at [331, 310] on div "Subdomain qa-automation-us-west-2-v0 Subdomain is available Name qa-automation-…" at bounding box center [404, 324] width 158 height 52
click at [345, 369] on button "Add" at bounding box center [344, 363] width 22 height 13
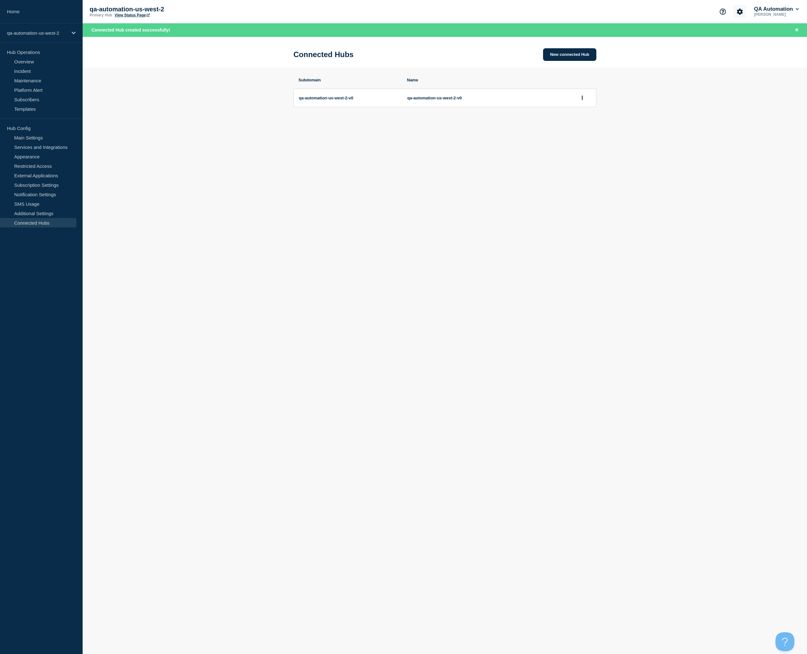
click at [739, 11] on icon "Account settings" at bounding box center [740, 12] width 6 height 6
click at [737, 39] on link "Team Members" at bounding box center [738, 37] width 32 height 5
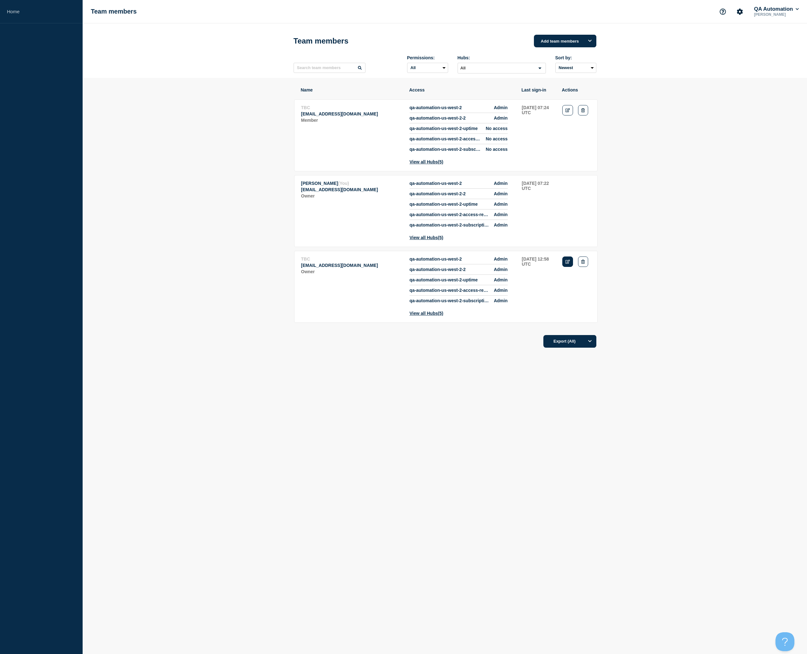
click at [570, 267] on link "Edit" at bounding box center [567, 261] width 11 height 10
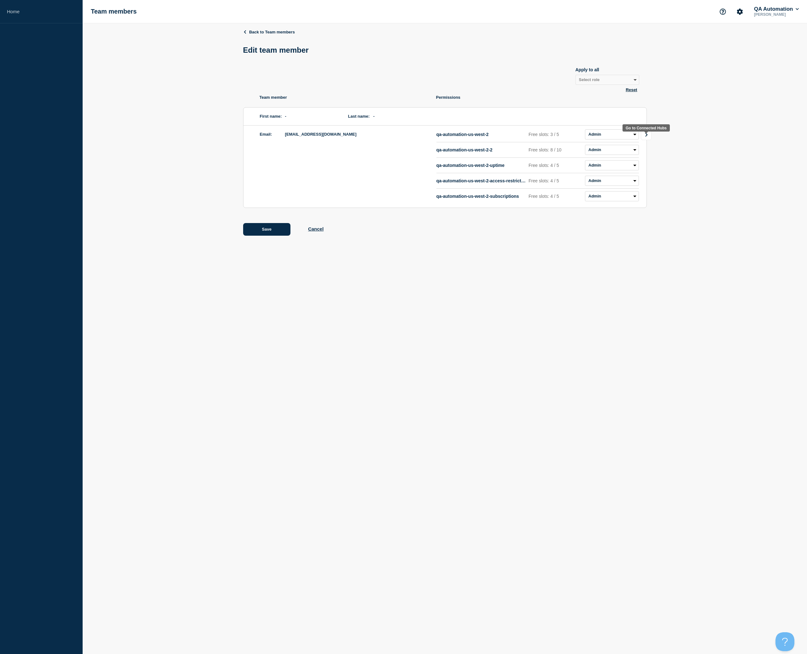
click at [644, 139] on link "Go to Connected Hubs" at bounding box center [646, 134] width 11 height 11
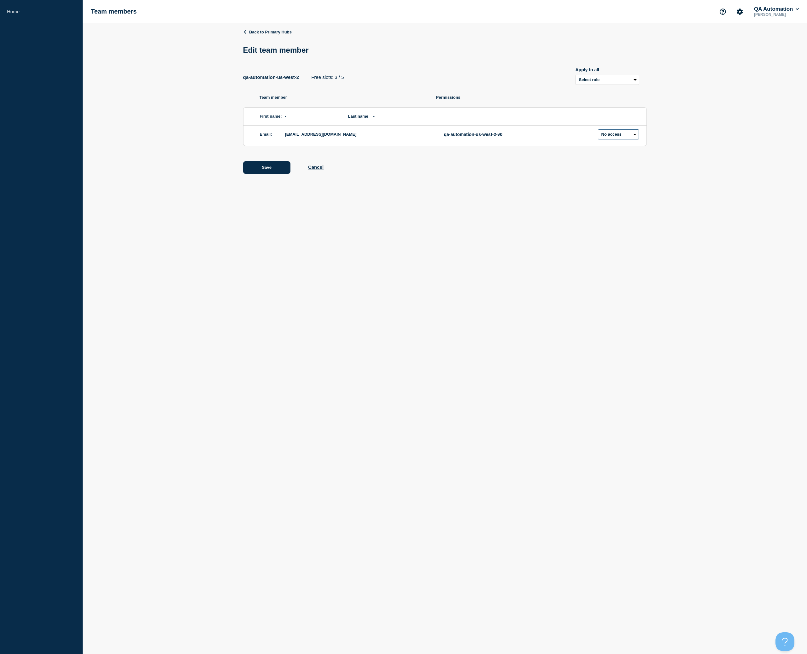
select select "1"
click option "Admin" at bounding box center [0, 0] width 0 height 0
click at [272, 172] on button "Save" at bounding box center [266, 167] width 47 height 13
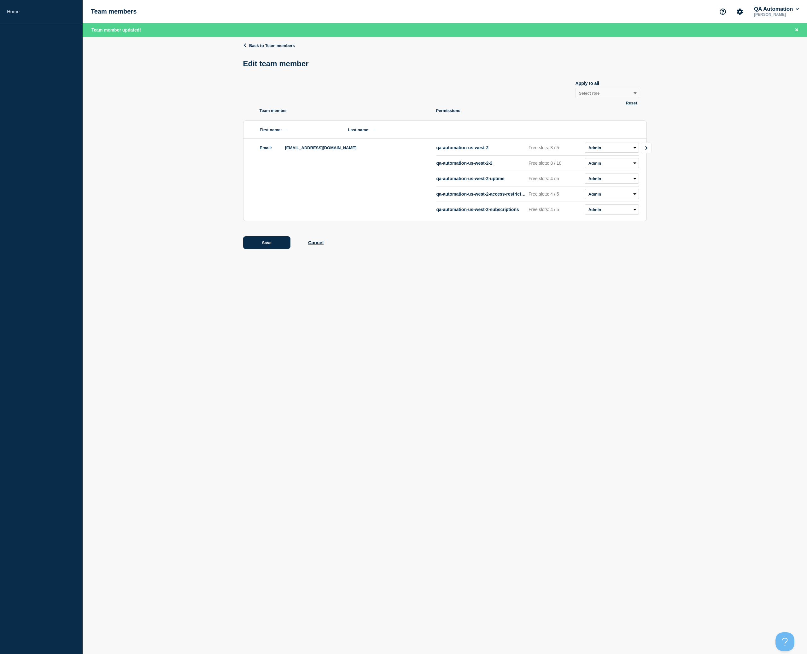
click at [648, 150] on icon "Go to Connected Hubs" at bounding box center [647, 148] width 4 height 4
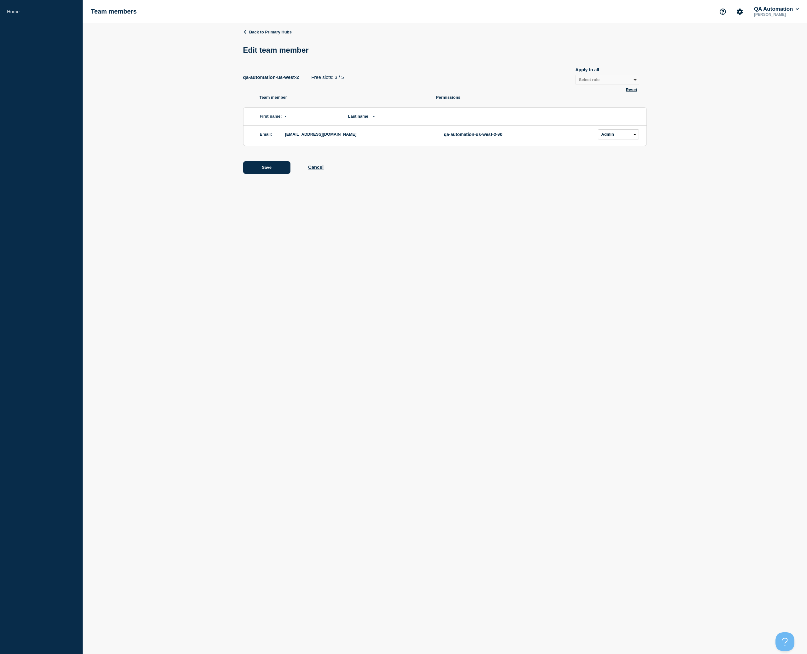
click at [495, 47] on div "Edit team member" at bounding box center [445, 50] width 404 height 19
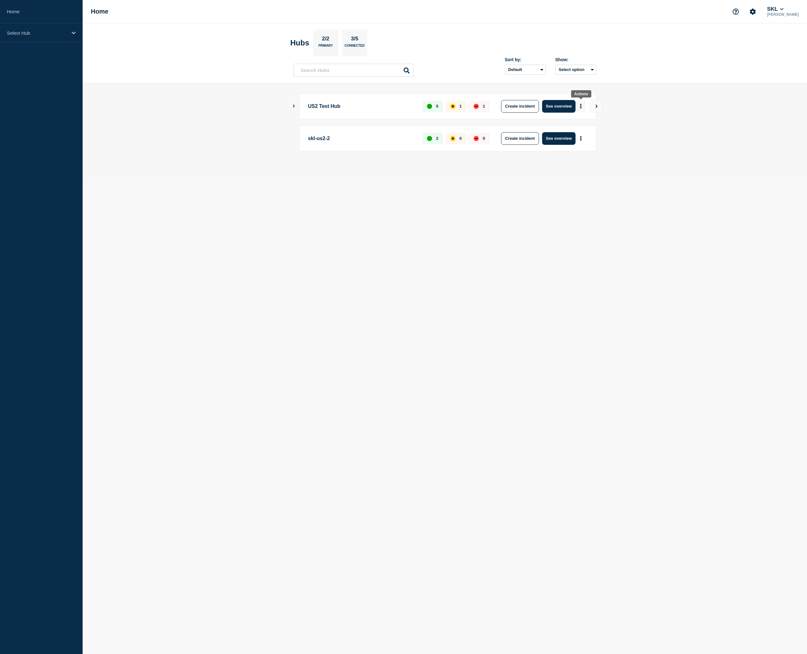
click at [581, 106] on icon "More actions" at bounding box center [580, 106] width 1 height 5
click at [586, 137] on link "View Status Page" at bounding box center [580, 134] width 46 height 5
drag, startPoint x: 447, startPoint y: 188, endPoint x: 447, endPoint y: 185, distance: 3.8
click at [447, 188] on body "Home Select Hub Home SKL [PERSON_NAME] Hubs 2/2 Primary 3/5 Connected Sort by: …" at bounding box center [403, 327] width 807 height 654
click at [566, 105] on button "See overview" at bounding box center [558, 106] width 33 height 13
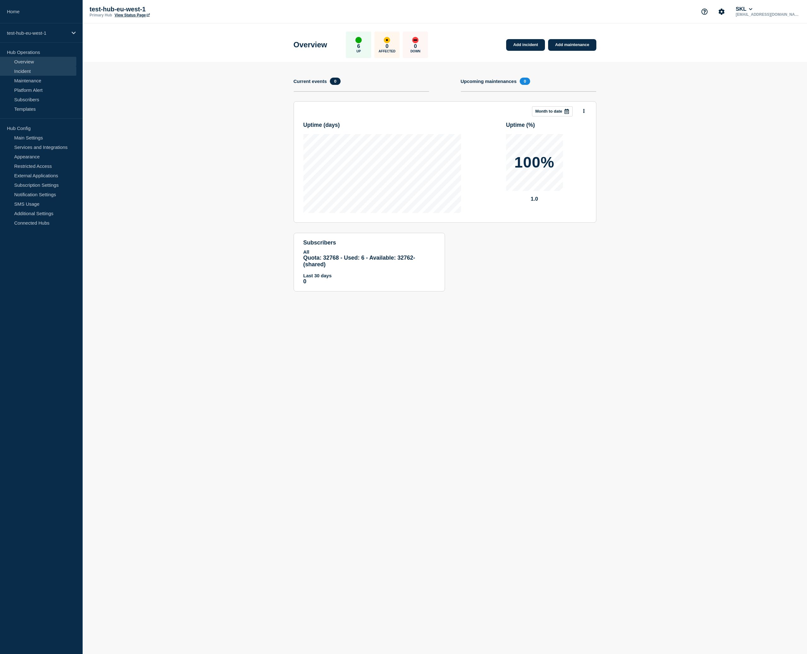
click at [33, 70] on link "Incident" at bounding box center [38, 70] width 76 height 9
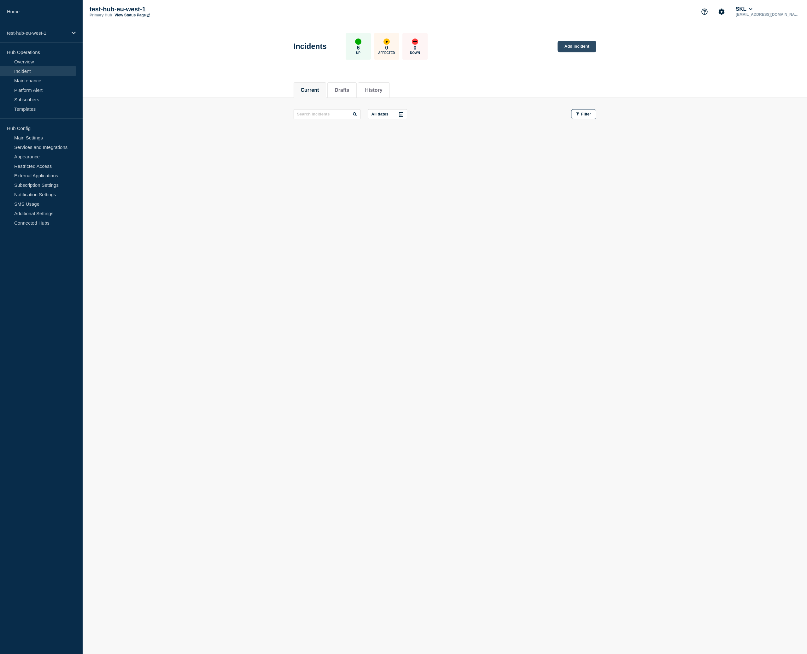
click at [580, 43] on link "Add incident" at bounding box center [577, 47] width 39 height 12
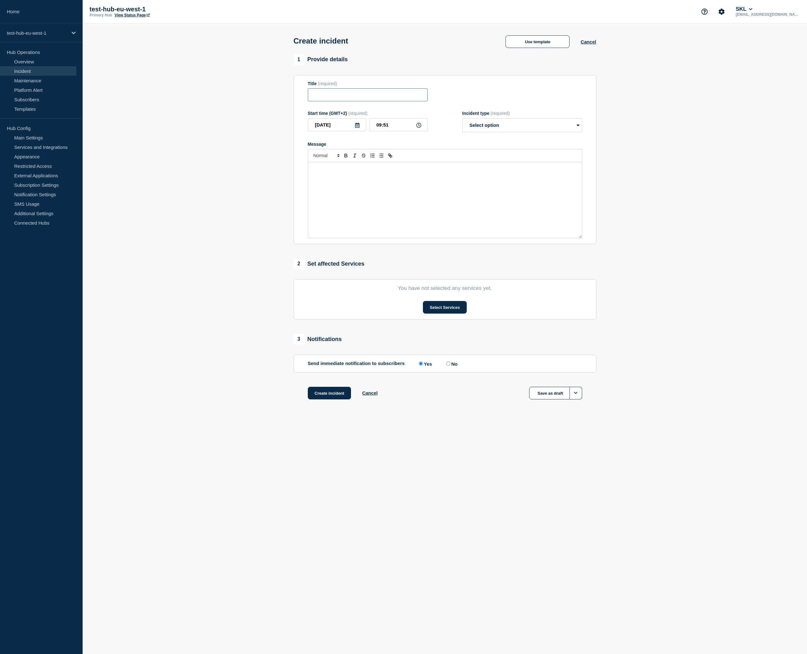
click at [332, 94] on input "Title" at bounding box center [368, 94] width 120 height 13
type input "Test - [DATE] - Release - A"
click at [362, 206] on div "Message" at bounding box center [445, 200] width 274 height 76
select select "identified"
click option "Identified" at bounding box center [0, 0] width 0 height 0
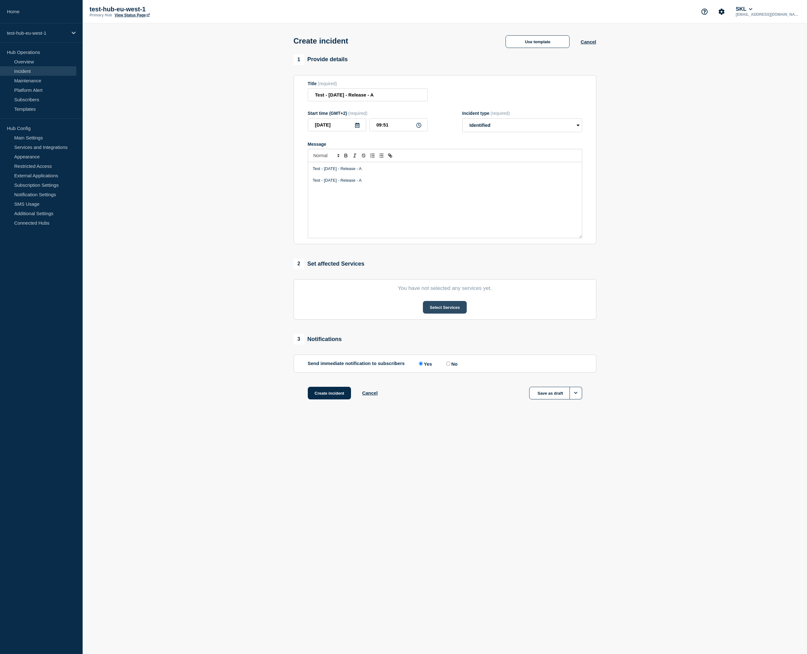
click at [441, 314] on button "Select Services" at bounding box center [445, 307] width 44 height 13
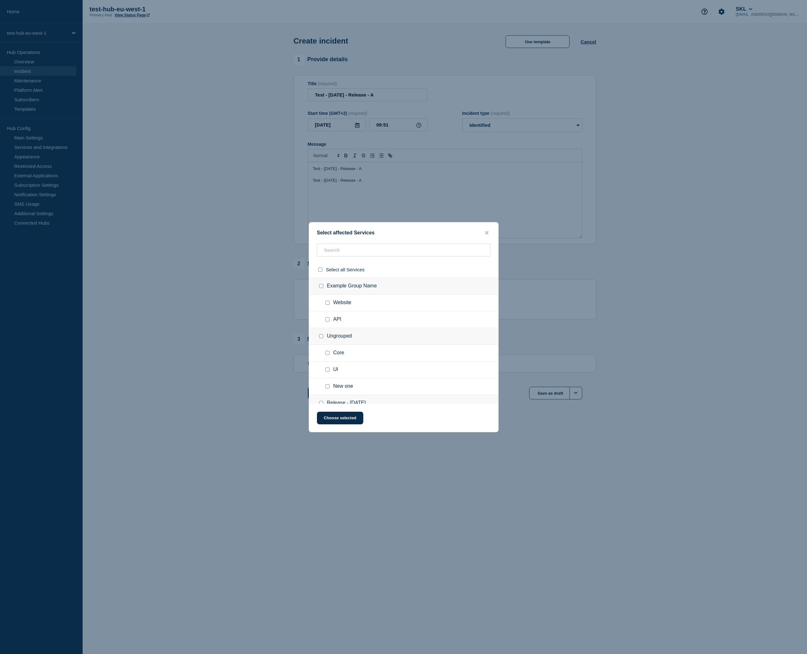
drag, startPoint x: 326, startPoint y: 357, endPoint x: 329, endPoint y: 340, distance: 17.5
click at [326, 355] on input "Core checkbox" at bounding box center [327, 353] width 4 height 4
checkbox input "true"
click at [328, 321] on input "API checkbox" at bounding box center [327, 319] width 4 height 4
checkbox input "true"
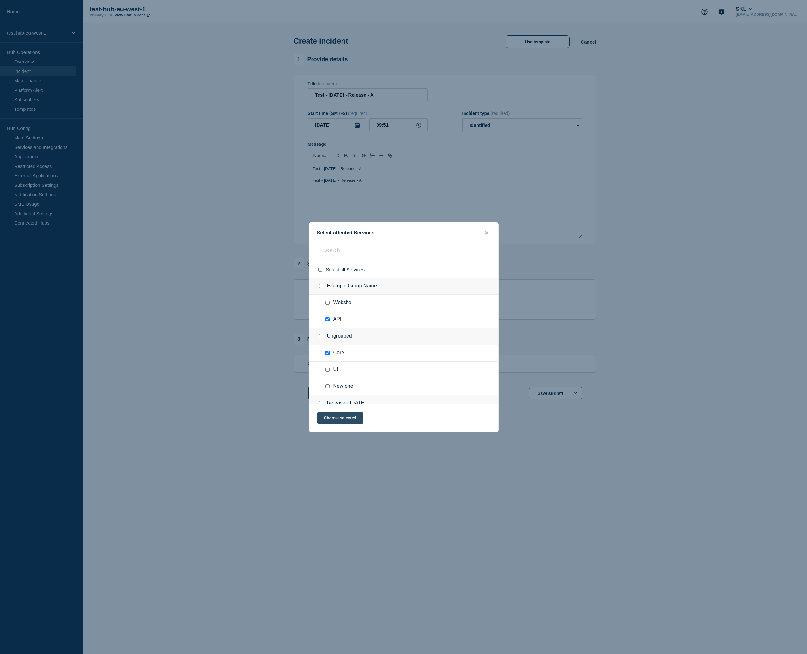
click at [338, 418] on button "Choose selected" at bounding box center [340, 418] width 46 height 13
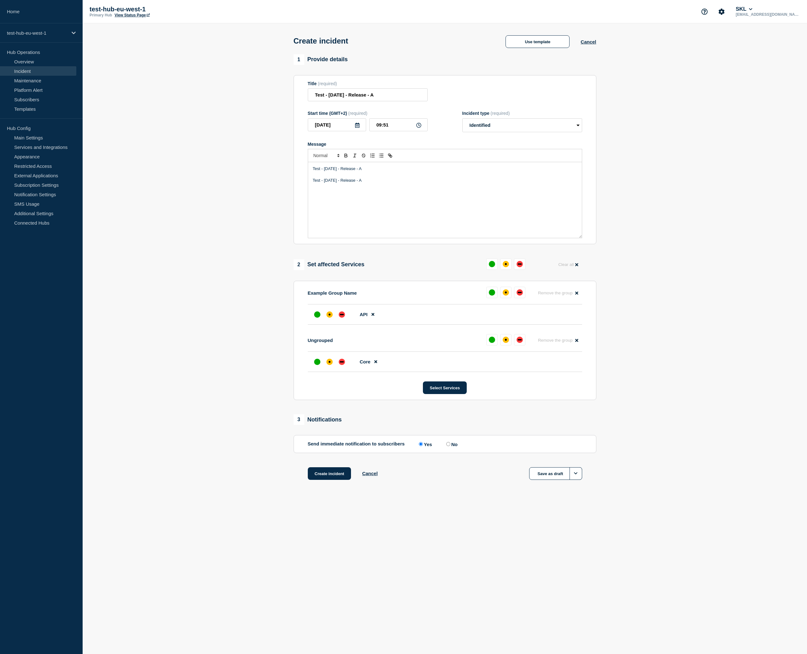
drag, startPoint x: 342, startPoint y: 378, endPoint x: 337, endPoint y: 365, distance: 14.6
click at [342, 367] on div at bounding box center [341, 361] width 11 height 11
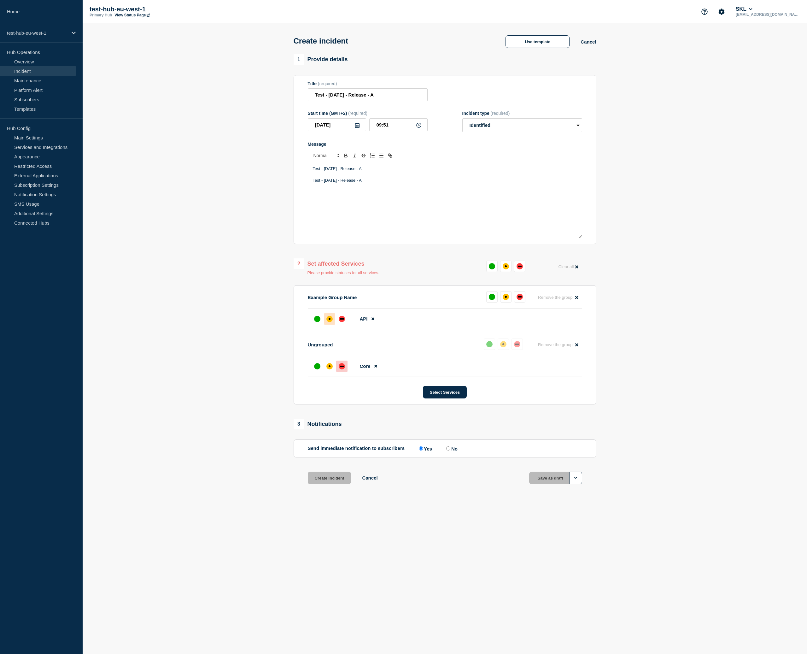
click at [328, 322] on div "affected" at bounding box center [329, 319] width 6 height 6
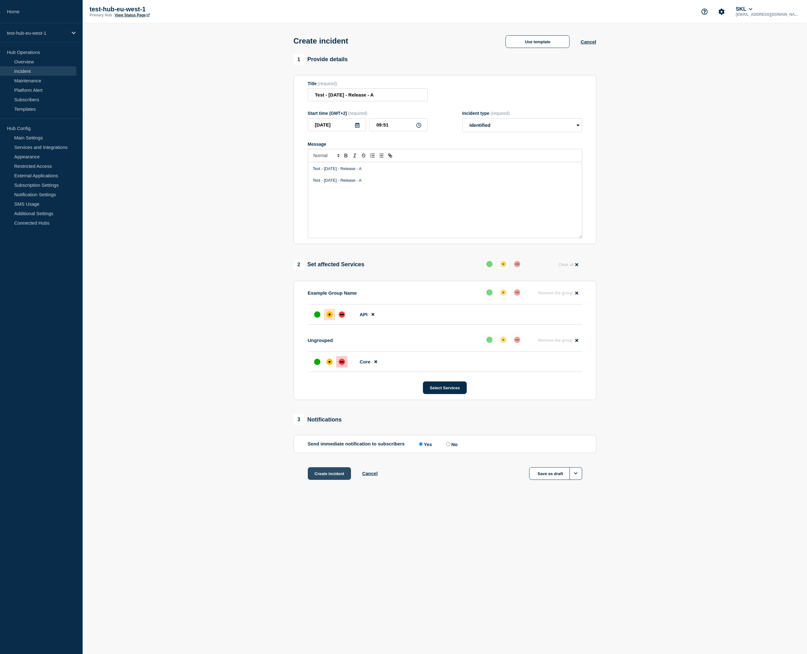
click at [333, 480] on button "Create incident" at bounding box center [330, 473] width 44 height 13
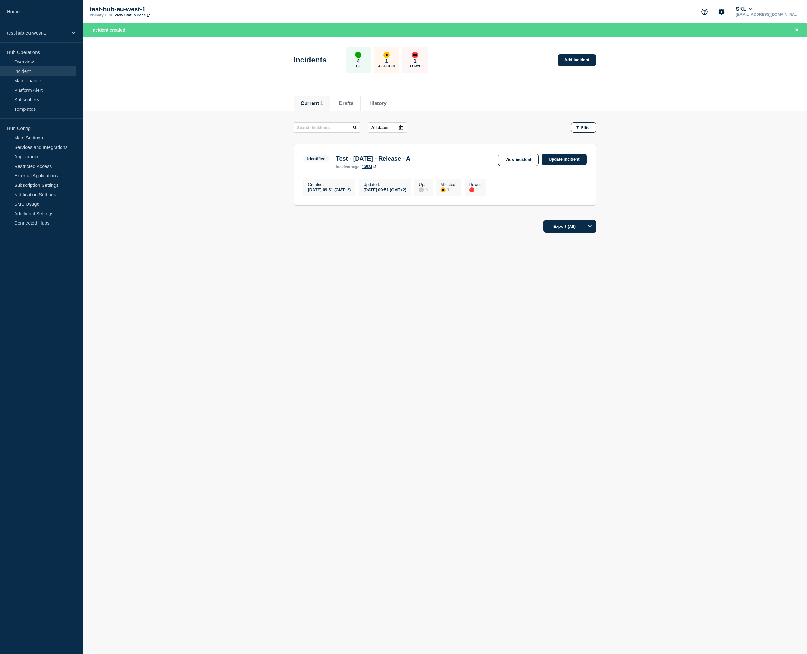
click at [132, 13] on link "View Status Page" at bounding box center [131, 15] width 35 height 4
click at [452, 97] on div "Current 1 Drafts History" at bounding box center [445, 99] width 303 height 21
click at [45, 66] on link "Overview" at bounding box center [38, 61] width 76 height 9
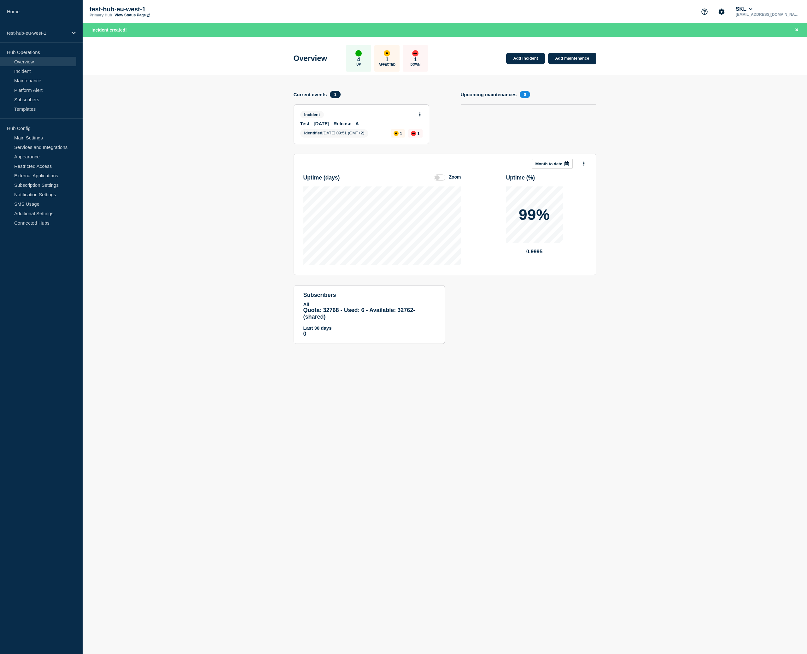
click at [440, 181] on label at bounding box center [439, 177] width 11 height 6
click at [0, 0] on input "Zoom" at bounding box center [0, 0] width 0 height 0
click at [440, 181] on label at bounding box center [439, 177] width 11 height 6
click at [0, 0] on input "Reset" at bounding box center [0, 0] width 0 height 0
click at [202, 132] on section "Add incident Add maintenance Current events 1 Incident Test - 2025-08-28 - Rele…" at bounding box center [445, 214] width 724 height 278
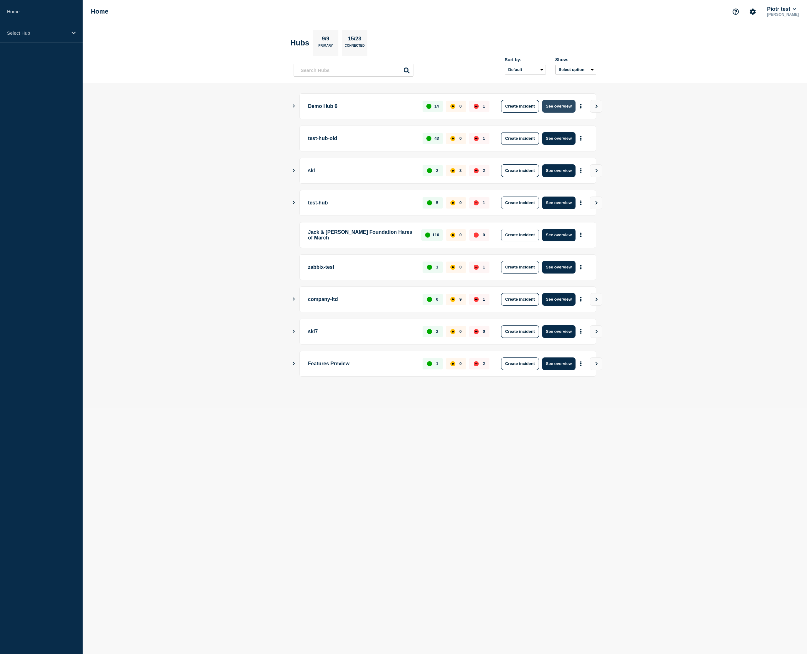
click at [570, 107] on button "See overview" at bounding box center [558, 106] width 33 height 13
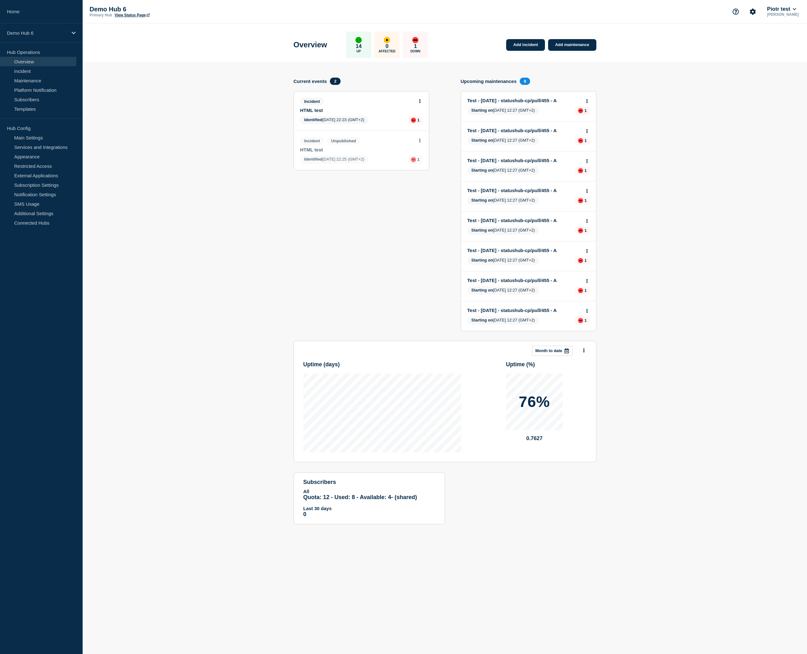
click at [132, 16] on link "View Status Page" at bounding box center [131, 15] width 35 height 4
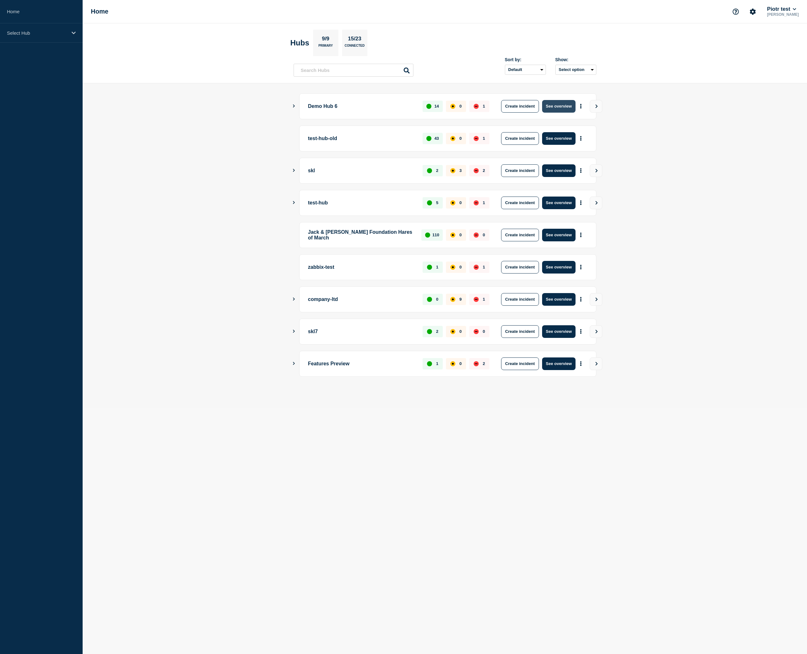
click at [559, 103] on button "See overview" at bounding box center [558, 106] width 33 height 13
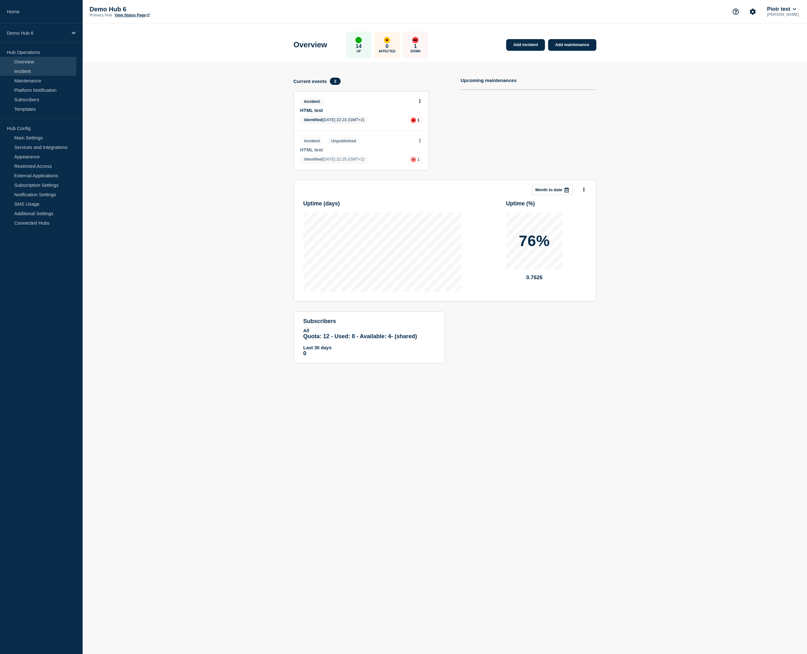
click at [34, 75] on link "Incident" at bounding box center [38, 70] width 76 height 9
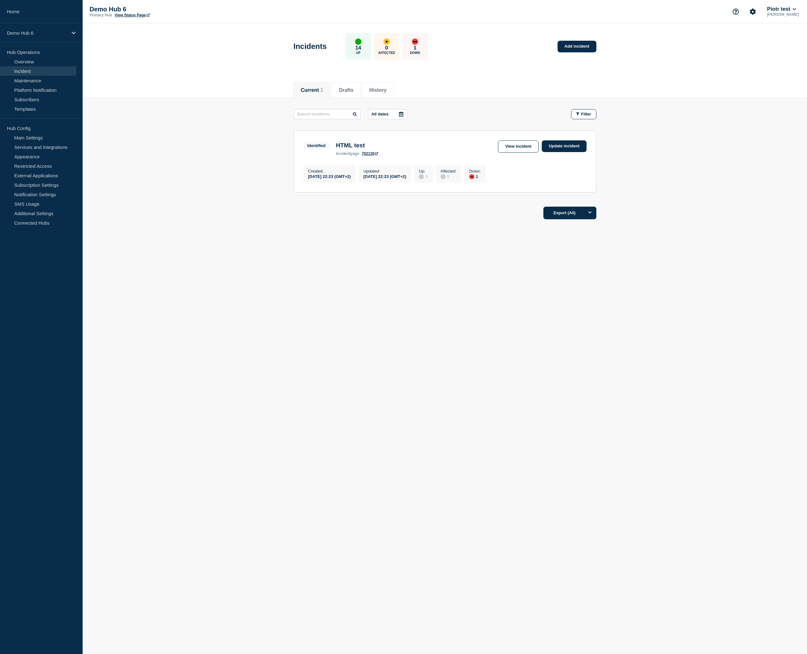
click at [228, 81] on div "Current 1 Drafts History" at bounding box center [445, 87] width 724 height 22
click at [32, 63] on link "Overview" at bounding box center [38, 61] width 76 height 9
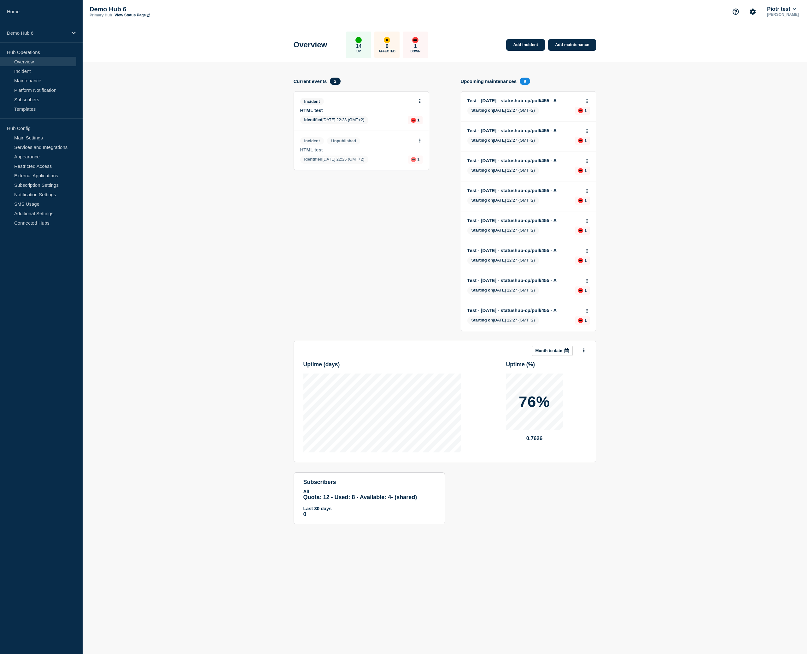
drag, startPoint x: 245, startPoint y: 264, endPoint x: 81, endPoint y: 149, distance: 200.4
click at [245, 264] on section "Add incident Add maintenance Current events 2 Incident HTML test Identified [DA…" at bounding box center [445, 298] width 724 height 472
click at [420, 103] on icon at bounding box center [419, 101] width 1 height 4
click at [420, 121] on link "View incident" at bounding box center [417, 118] width 26 height 5
click at [420, 119] on link "View incident" at bounding box center [417, 118] width 26 height 5
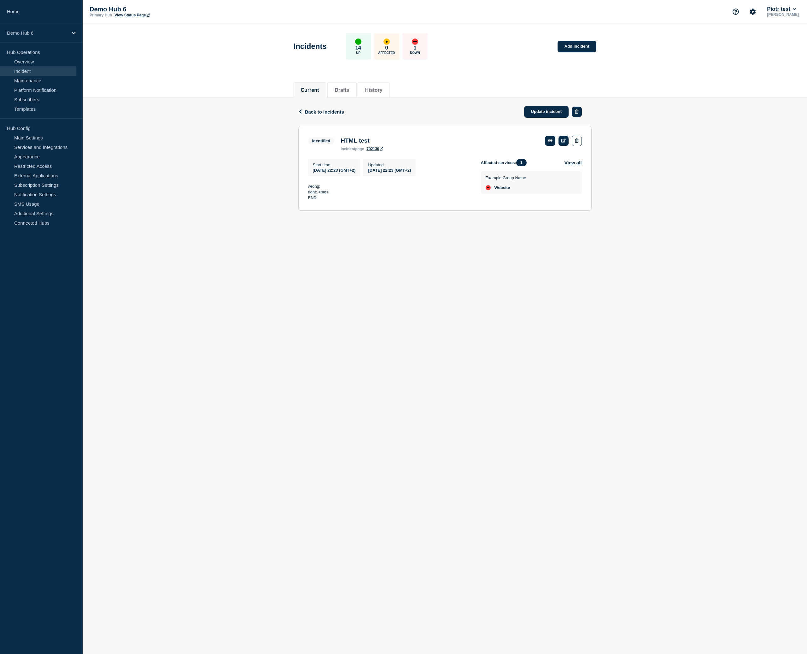
click at [580, 110] on button "button" at bounding box center [577, 112] width 10 height 10
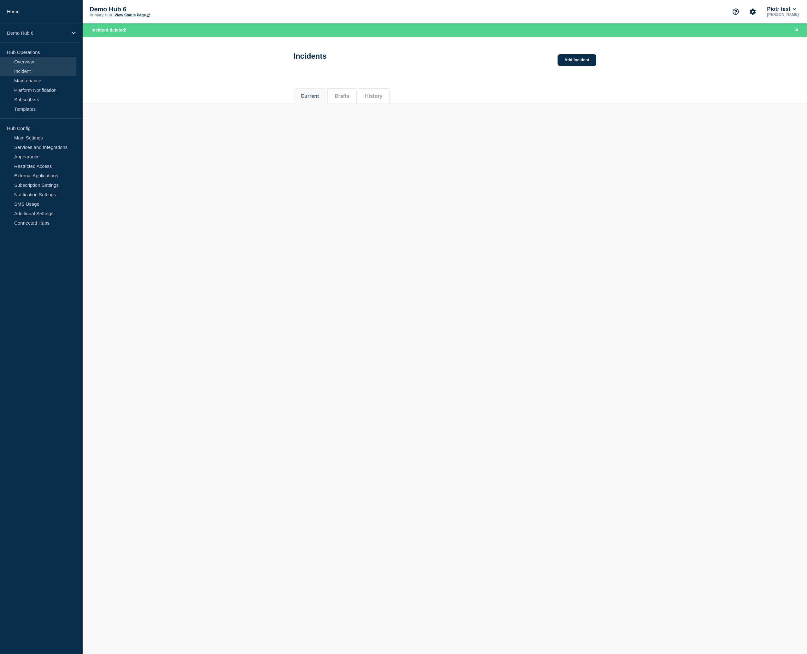
click at [28, 59] on link "Overview" at bounding box center [38, 61] width 76 height 9
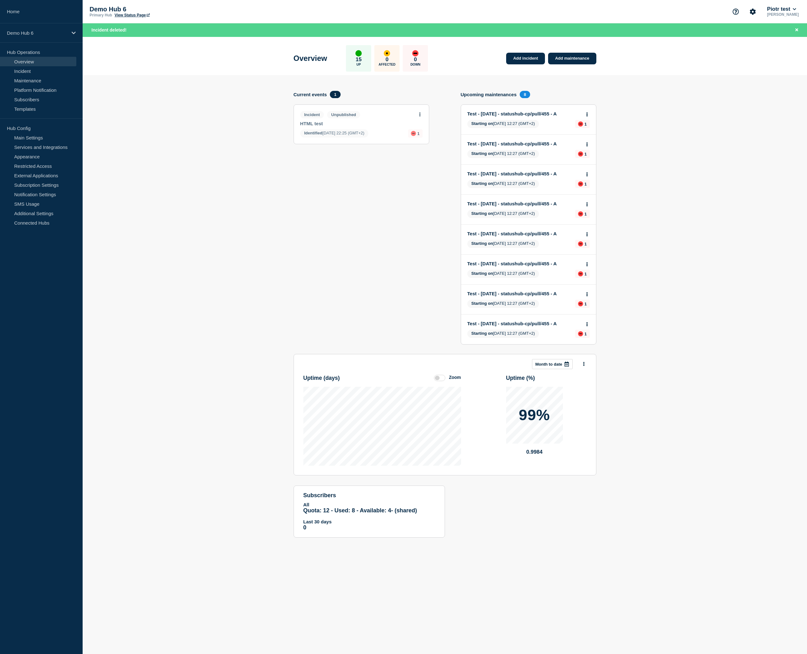
click at [441, 384] on header "Uptime ( days ) Zoom" at bounding box center [382, 378] width 158 height 18
click at [440, 381] on label at bounding box center [439, 378] width 11 height 6
click at [0, 0] on input "Zoom" at bounding box center [0, 0] width 0 height 0
click at [440, 381] on label at bounding box center [439, 378] width 11 height 6
click at [0, 0] on input "Reset" at bounding box center [0, 0] width 0 height 0
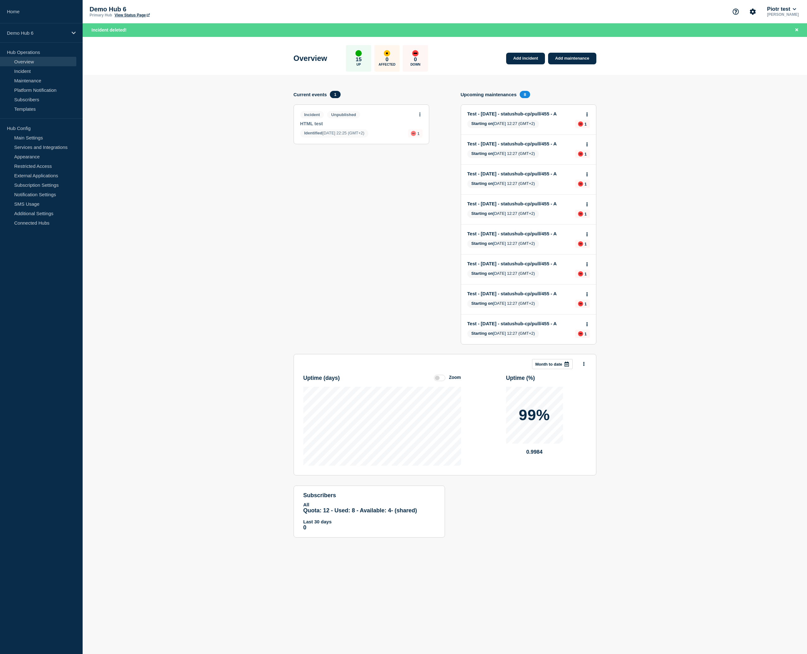
click at [332, 315] on section "Current events 1 Incident Unpublished HTML test Identified [DATE] 22:25 (GMT+2)…" at bounding box center [362, 222] width 136 height 263
click at [27, 72] on link "Incident" at bounding box center [38, 70] width 76 height 9
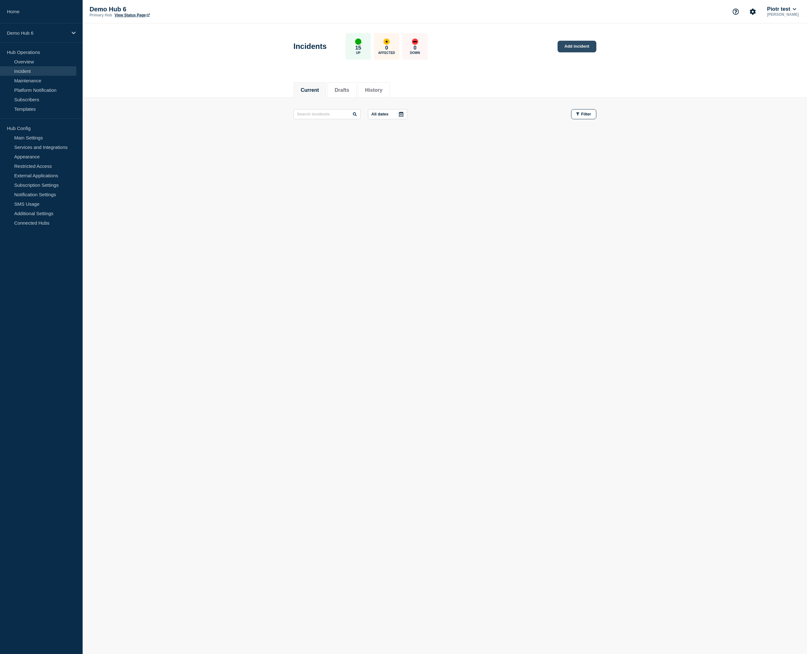
click at [581, 44] on link "Add incident" at bounding box center [577, 47] width 39 height 12
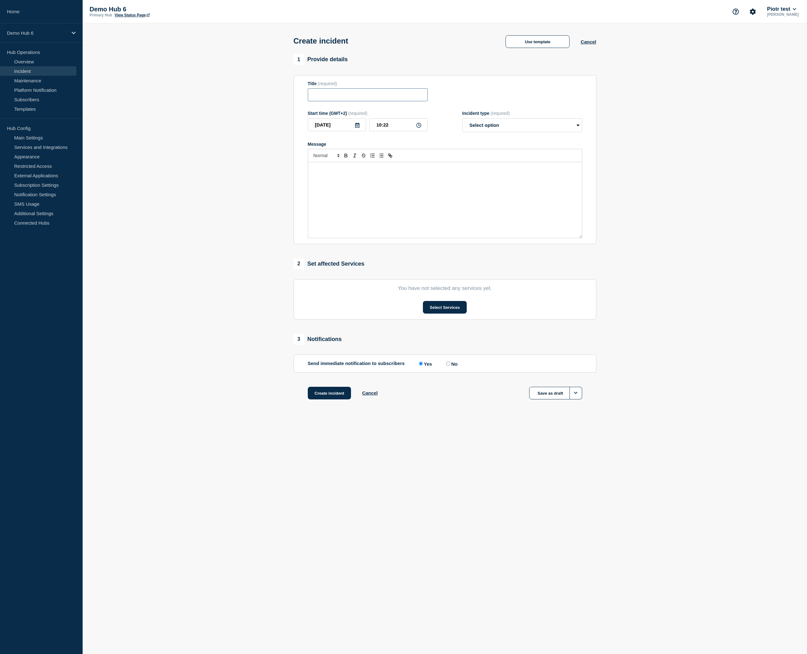
click at [387, 100] on input "Title" at bounding box center [368, 94] width 120 height 13
type input "Test - [DATE] - Release - A"
drag, startPoint x: 390, startPoint y: 200, endPoint x: 394, endPoint y: 198, distance: 4.1
click at [390, 200] on div "Message" at bounding box center [445, 200] width 274 height 76
select select "investigating"
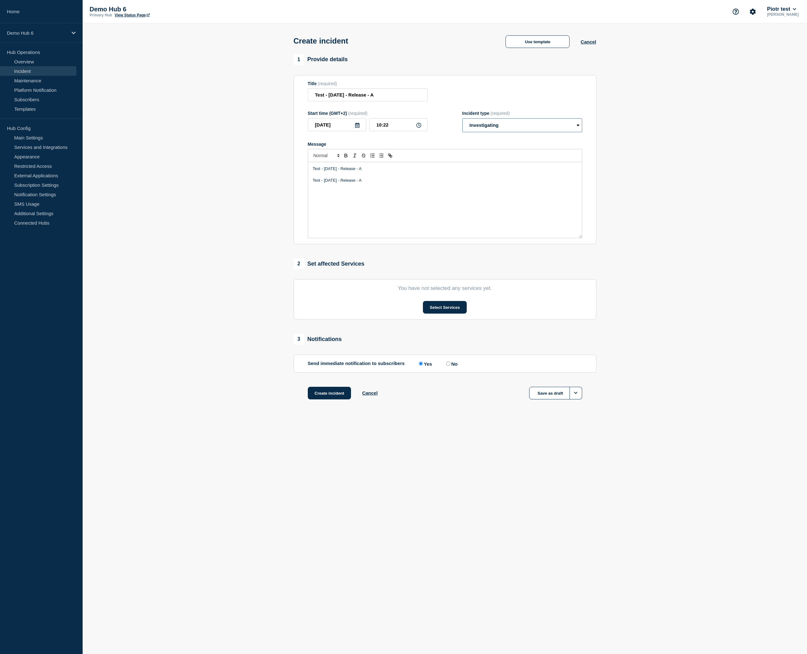
click option "Investigating" at bounding box center [0, 0] width 0 height 0
click at [440, 314] on button "Select Services" at bounding box center [445, 307] width 44 height 13
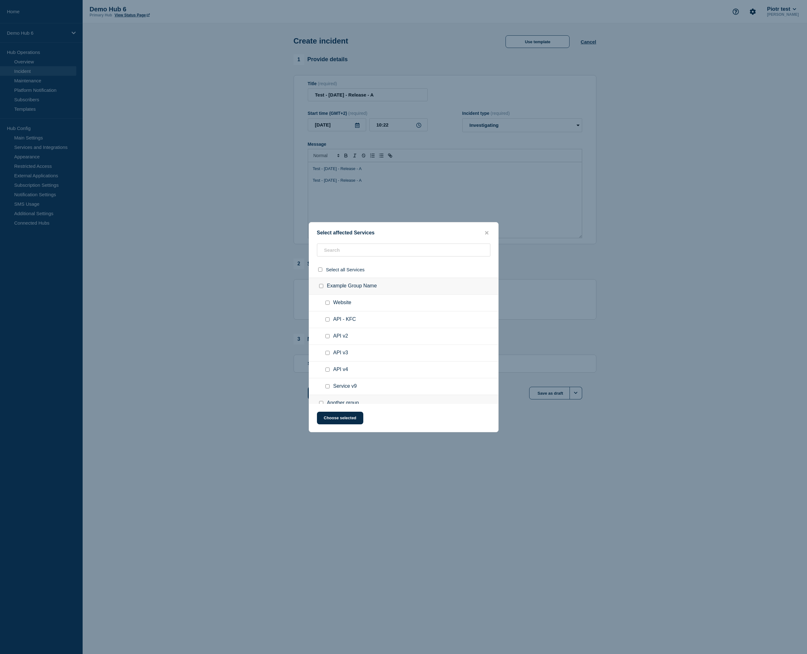
click at [328, 338] on input "API v2 checkbox" at bounding box center [327, 336] width 4 height 4
checkbox input "true"
click at [328, 355] on input "API v3 checkbox" at bounding box center [327, 353] width 4 height 4
checkbox input "true"
drag, startPoint x: 345, startPoint y: 422, endPoint x: 344, endPoint y: 418, distance: 4.2
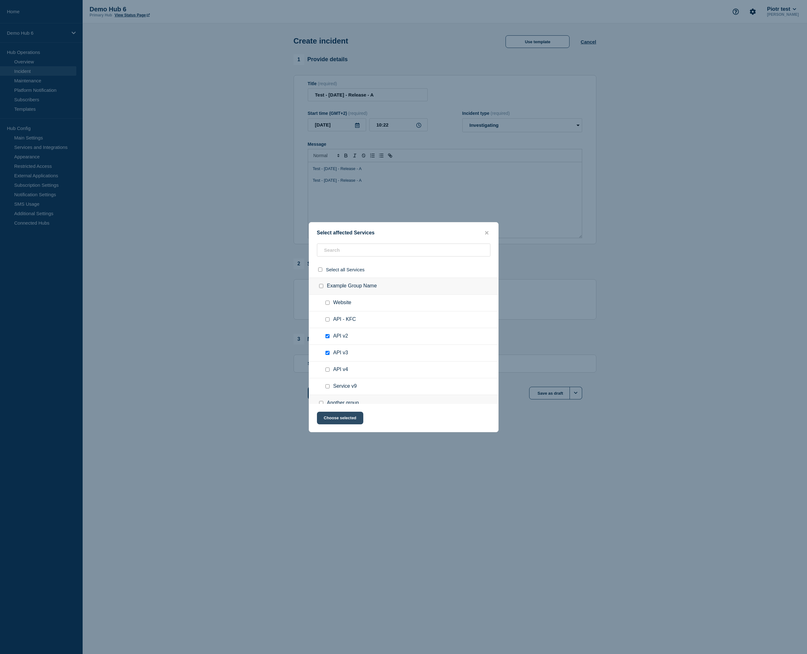
click at [346, 422] on button "Choose selected" at bounding box center [340, 418] width 46 height 13
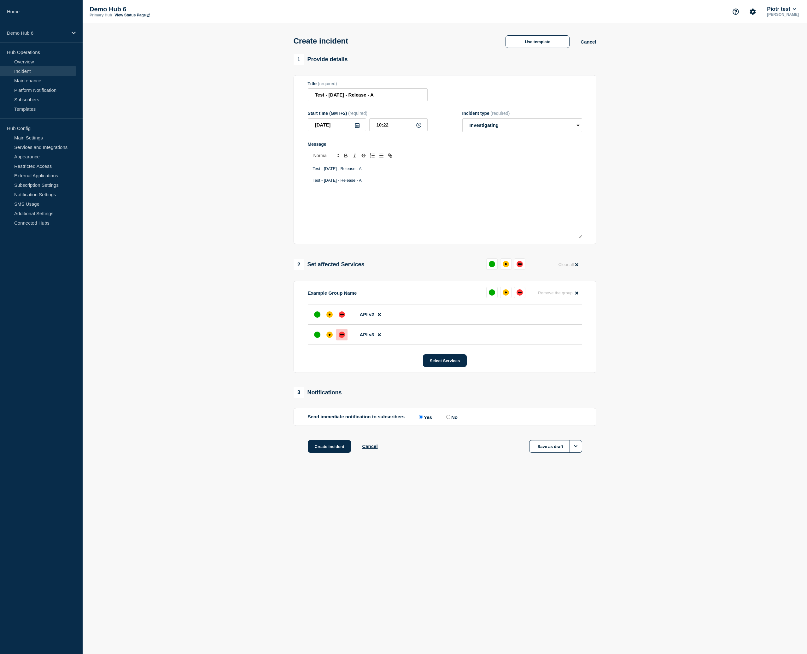
click at [342, 338] on div "down" at bounding box center [342, 334] width 6 height 6
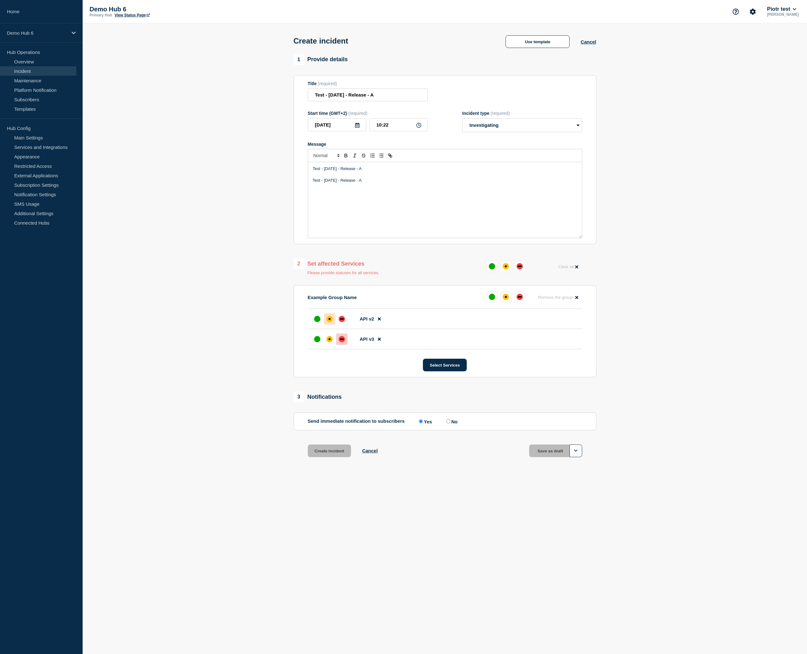
click at [329, 322] on div "affected" at bounding box center [329, 319] width 6 height 6
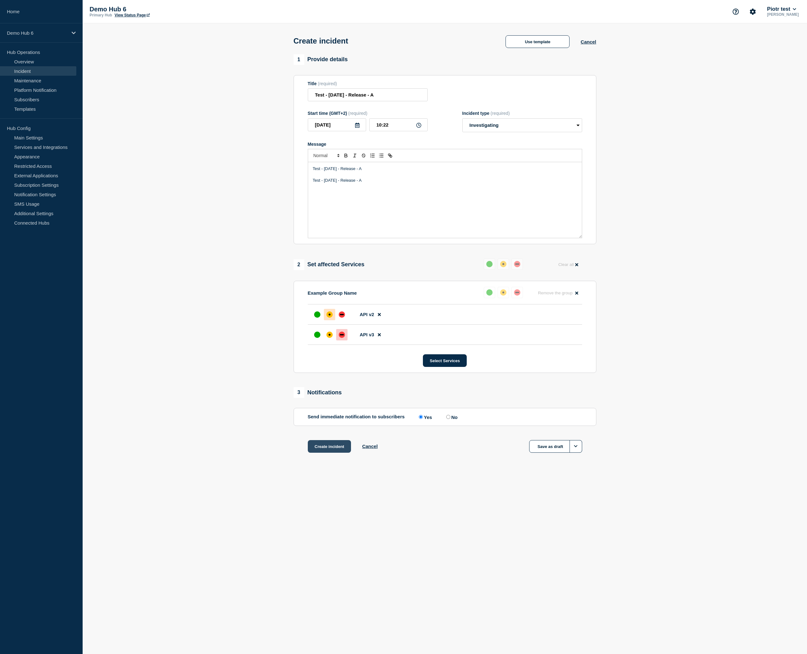
click at [333, 453] on button "Create incident" at bounding box center [330, 446] width 44 height 13
